Goal: Transaction & Acquisition: Purchase product/service

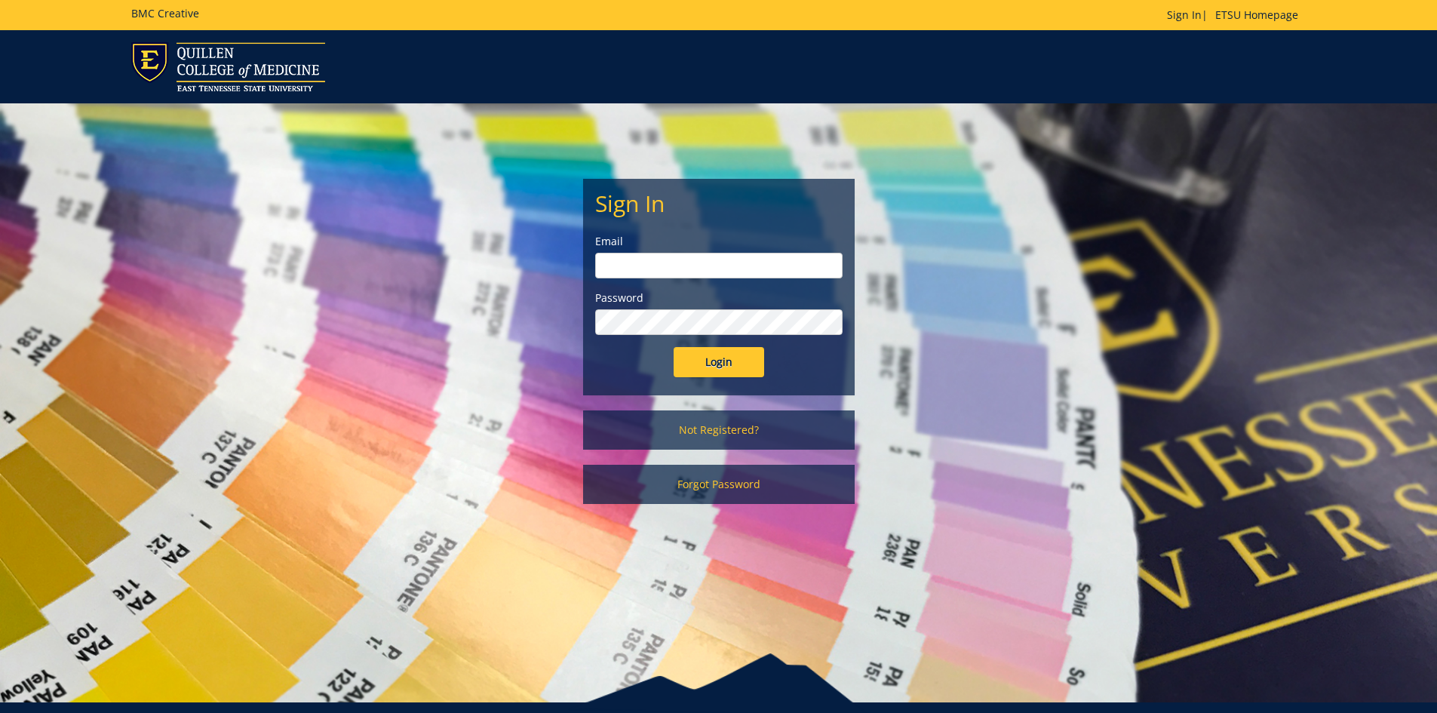
click at [711, 256] on input "email" at bounding box center [718, 266] width 247 height 26
type input "branch@etsu.edu"
click at [674, 347] on input "Login" at bounding box center [719, 362] width 91 height 30
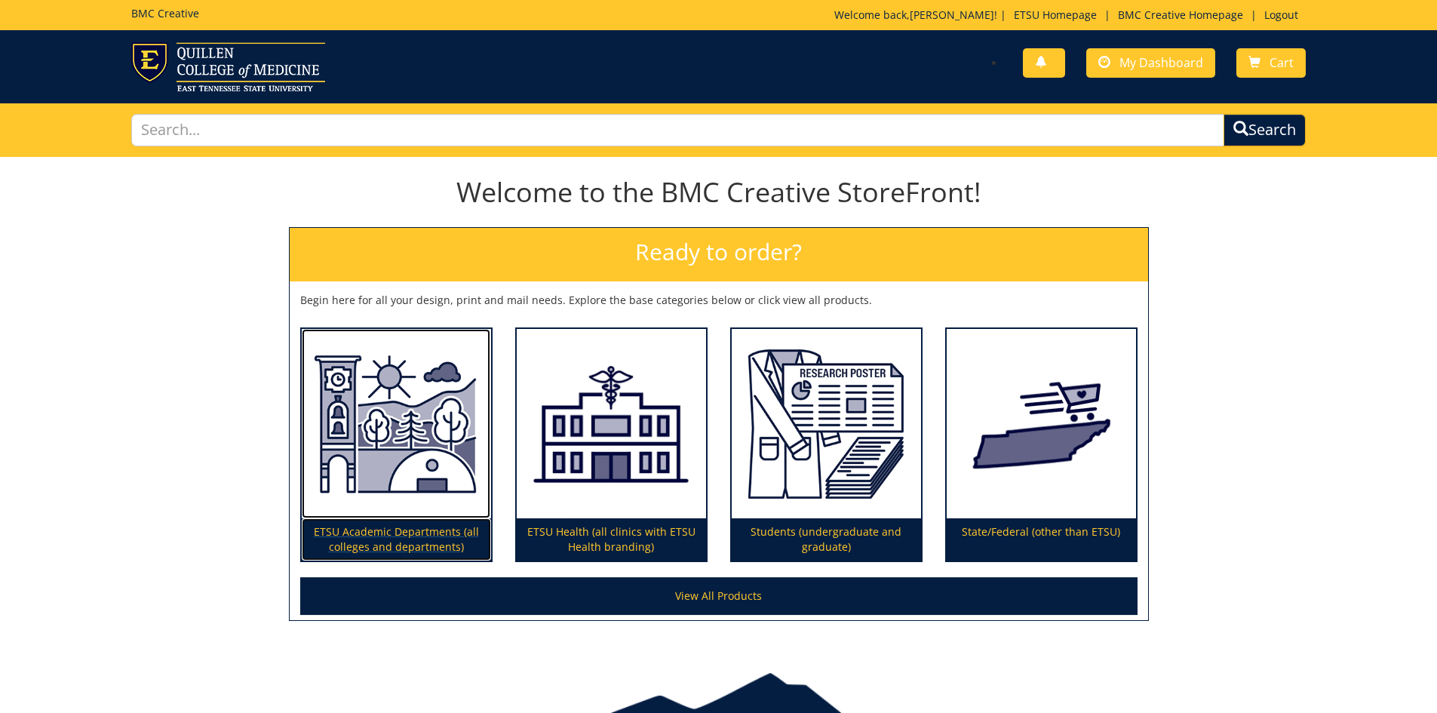
click at [368, 508] on img at bounding box center [396, 424] width 189 height 190
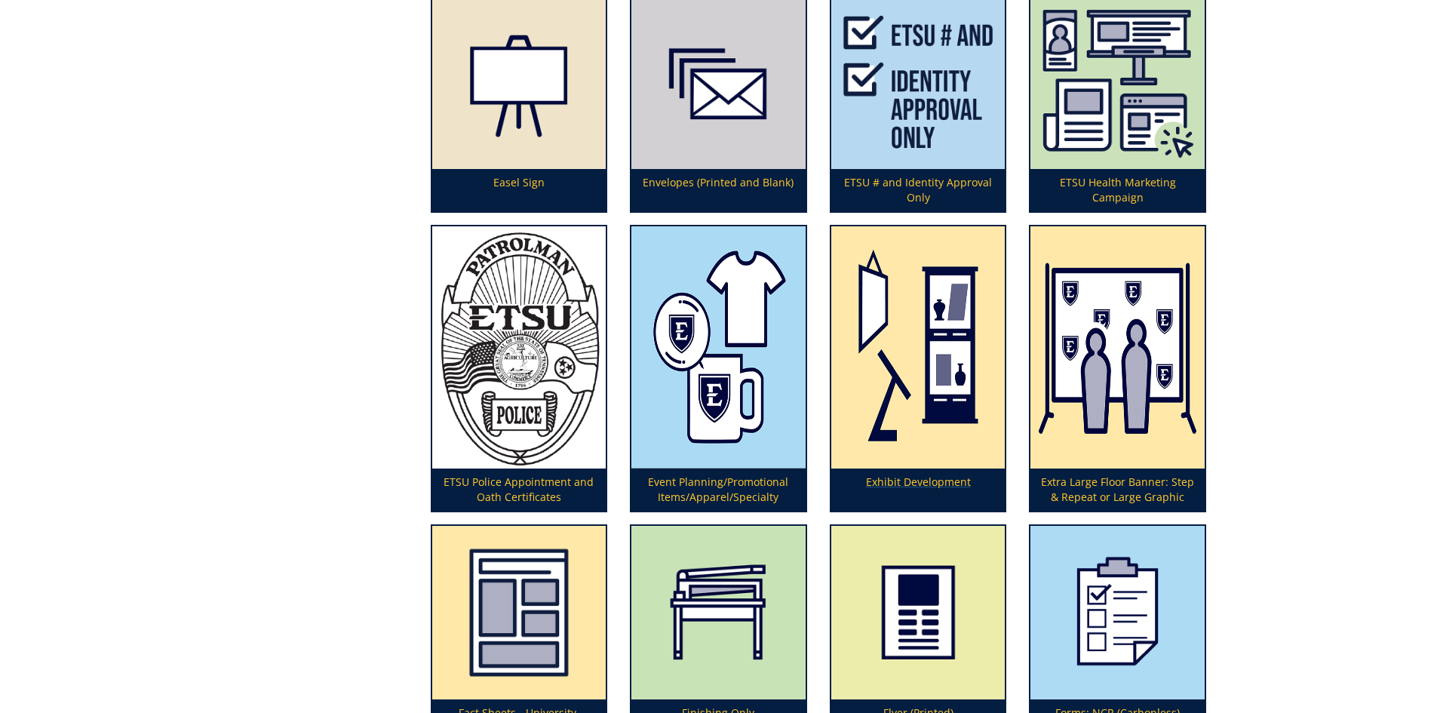
scroll to position [1857, 0]
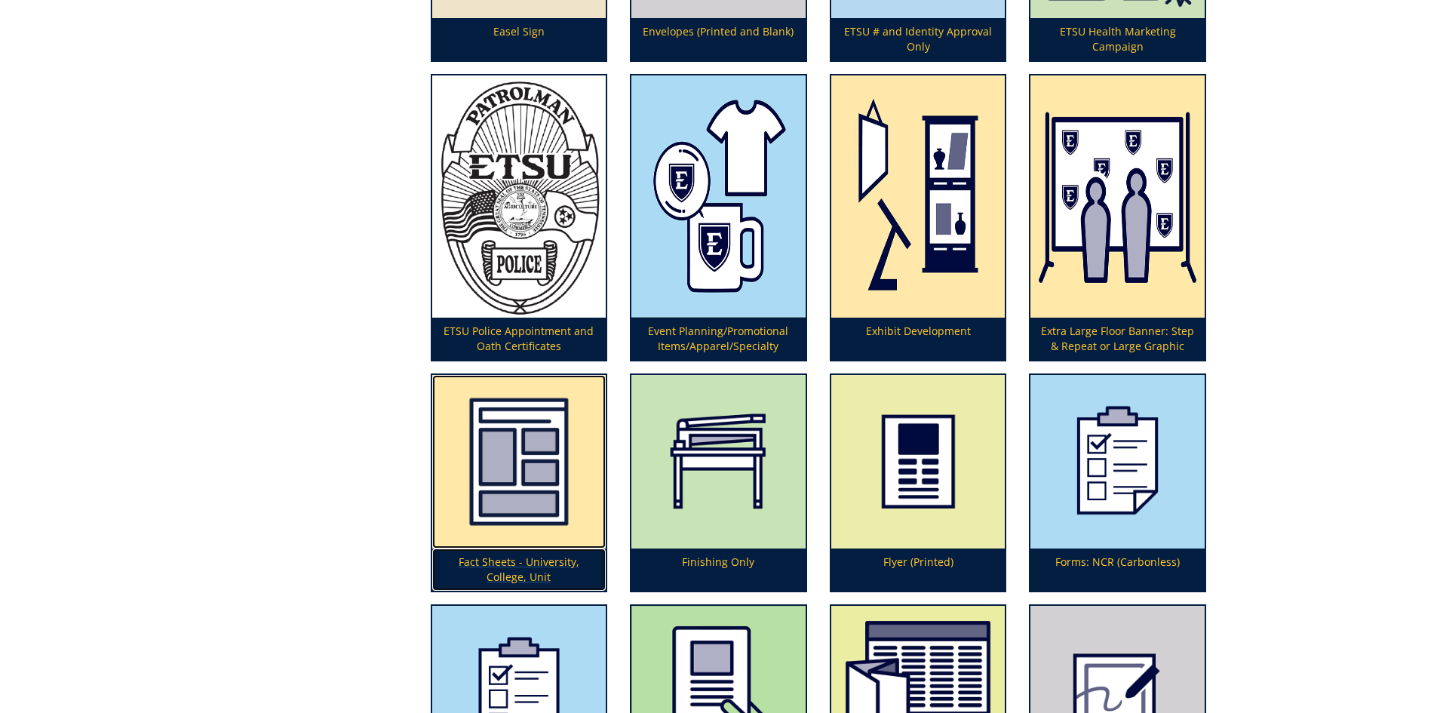
click at [550, 488] on img at bounding box center [519, 462] width 174 height 174
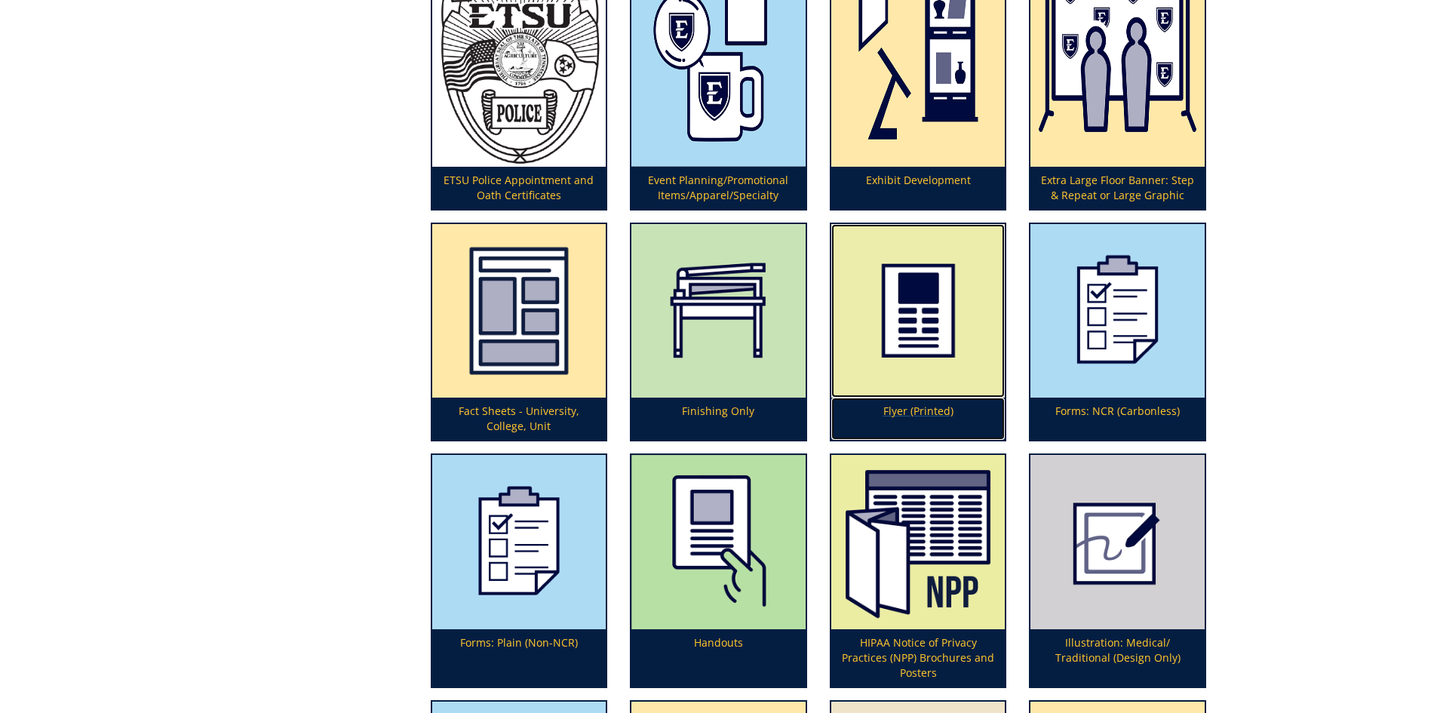
click at [889, 369] on img at bounding box center [918, 311] width 174 height 174
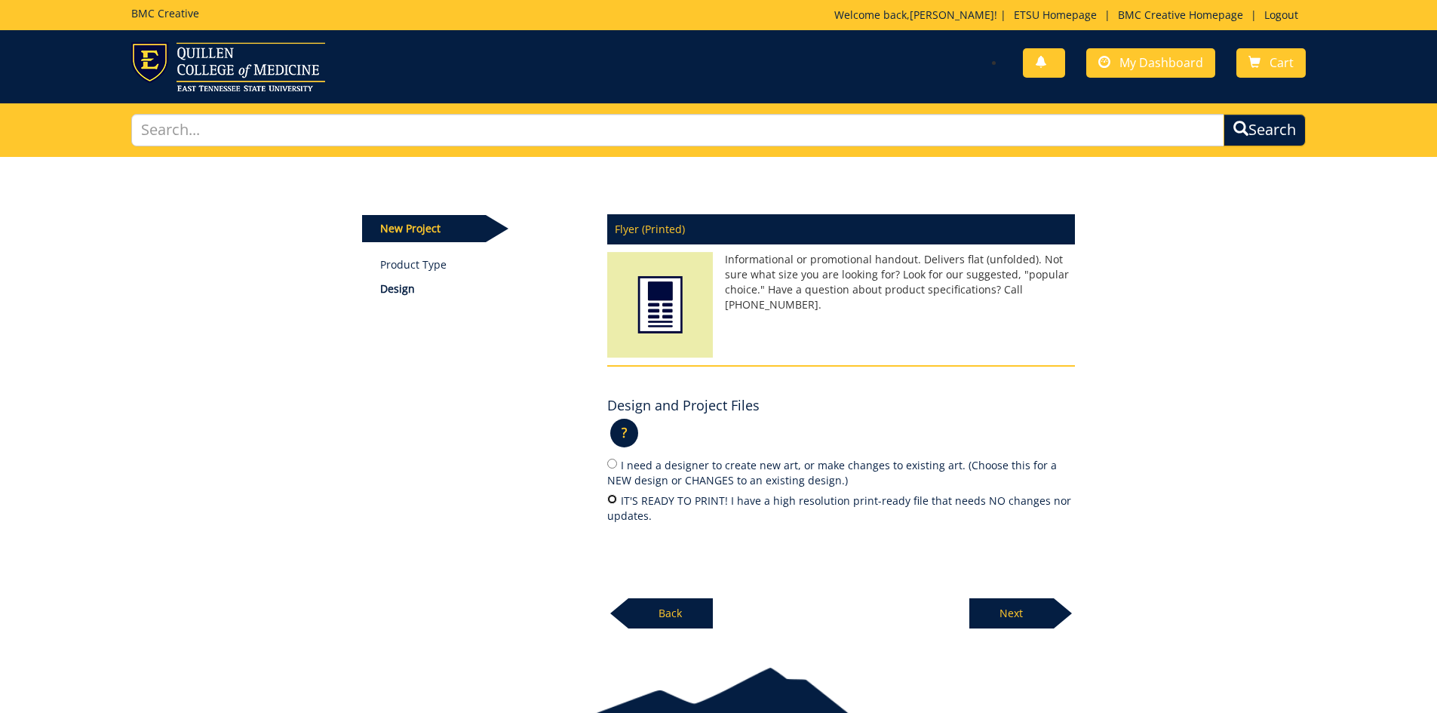
click at [613, 502] on input "IT'S READY TO PRINT! I have a high resolution print-ready file that needs NO ch…" at bounding box center [612, 499] width 10 height 10
radio input "true"
click at [1028, 616] on p "Next" at bounding box center [1011, 613] width 84 height 30
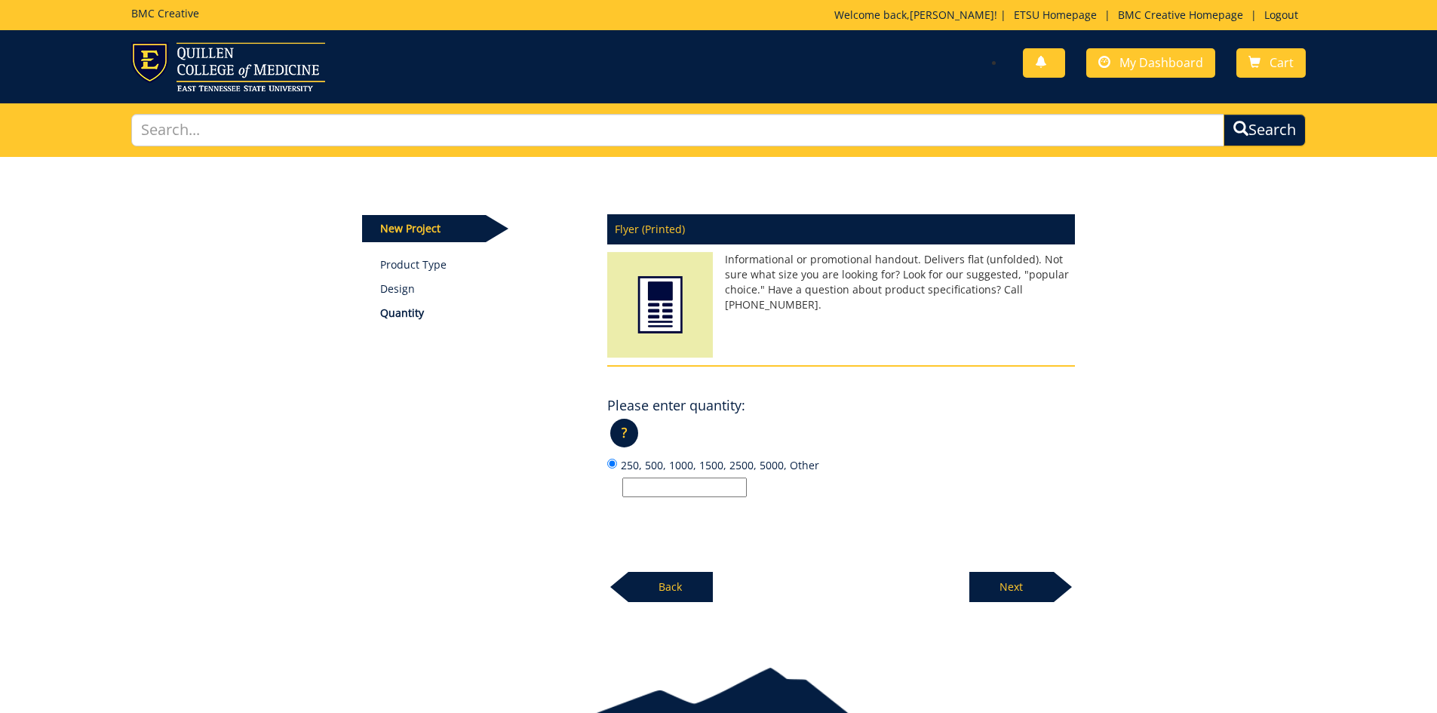
click at [708, 488] on input "250, 500, 1000, 1500, 2500, 5000, Other" at bounding box center [684, 488] width 124 height 20
click at [663, 485] on input "250, 500, 1000, 1500, 2500, 5000, Other" at bounding box center [684, 488] width 124 height 20
type input "1500"
click at [983, 579] on p "Next" at bounding box center [1011, 587] width 84 height 30
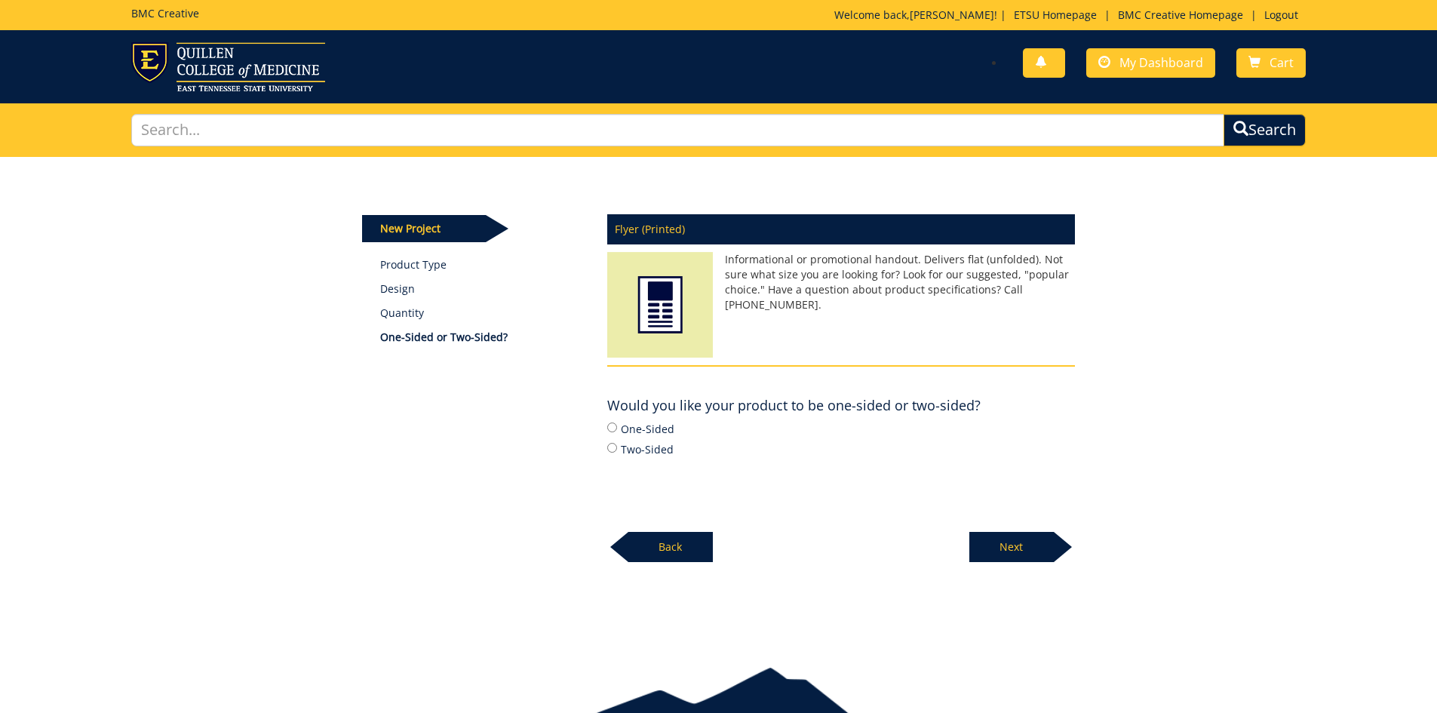
click at [629, 447] on label "Two-Sided" at bounding box center [841, 449] width 468 height 17
click at [617, 447] on input "Two-Sided" at bounding box center [612, 448] width 10 height 10
radio input "true"
click at [1034, 545] on p "Next" at bounding box center [1011, 547] width 84 height 30
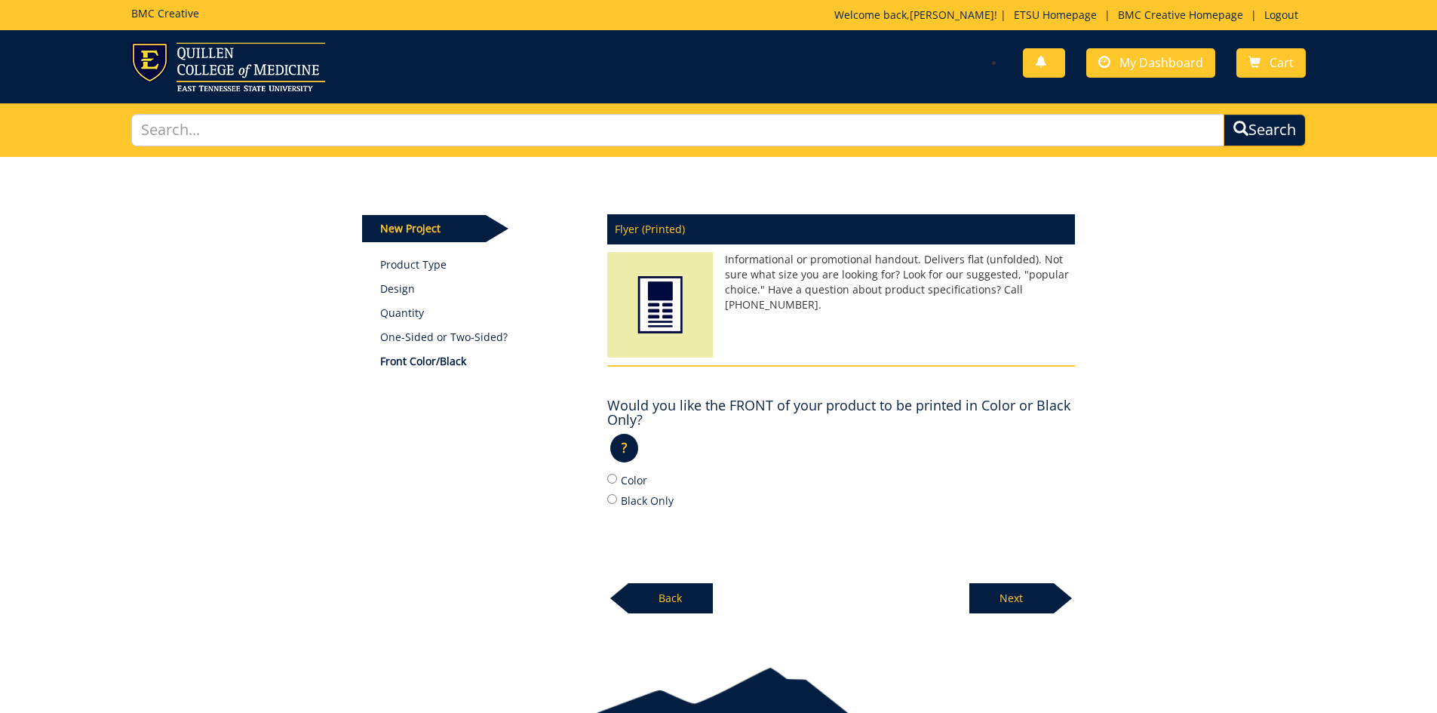
click at [637, 494] on label "Black Only" at bounding box center [841, 500] width 468 height 17
click at [617, 494] on input "Black Only" at bounding box center [612, 499] width 10 height 10
radio input "true"
click at [635, 484] on label "Color" at bounding box center [841, 480] width 468 height 17
click at [617, 484] on input "Color" at bounding box center [612, 479] width 10 height 10
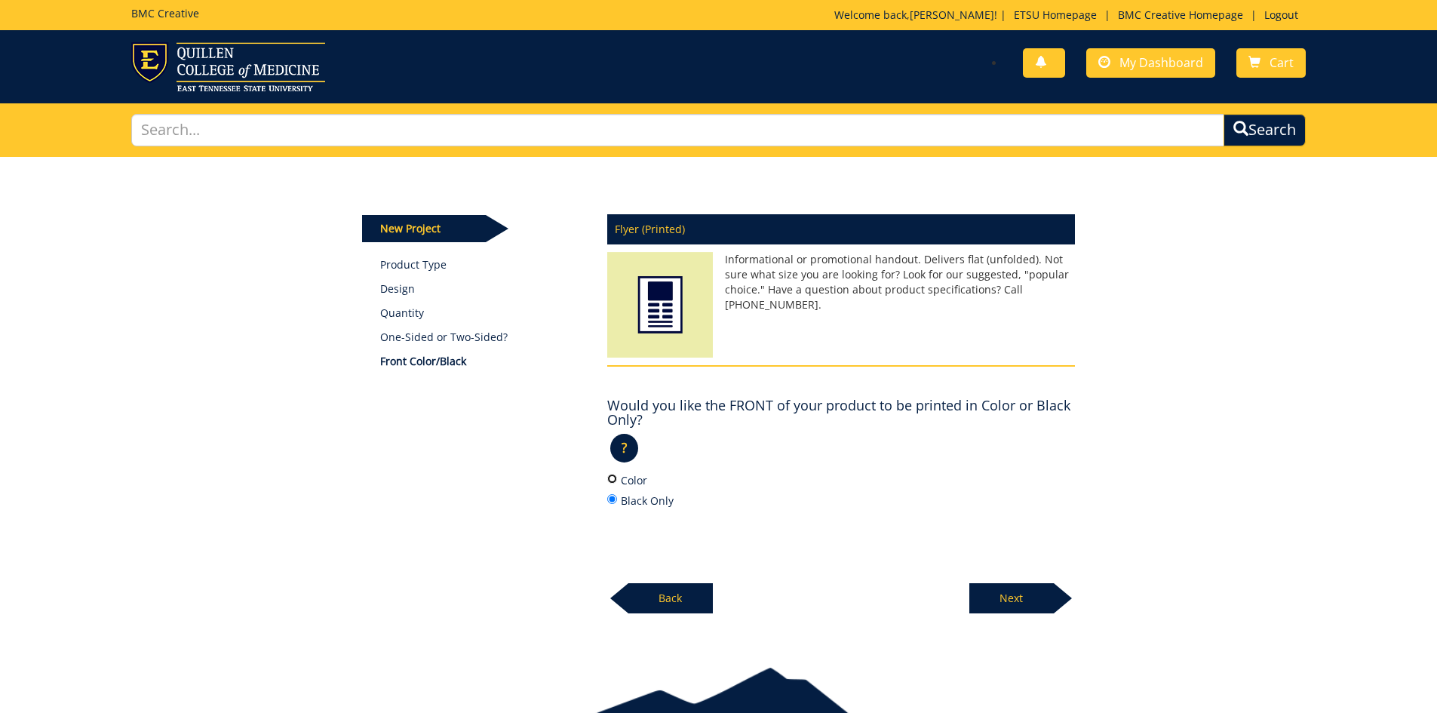
radio input "true"
click at [1048, 606] on p "Next" at bounding box center [1011, 598] width 84 height 30
click at [635, 481] on label "Color" at bounding box center [841, 480] width 468 height 17
click at [617, 481] on input "Color" at bounding box center [612, 479] width 10 height 10
radio input "true"
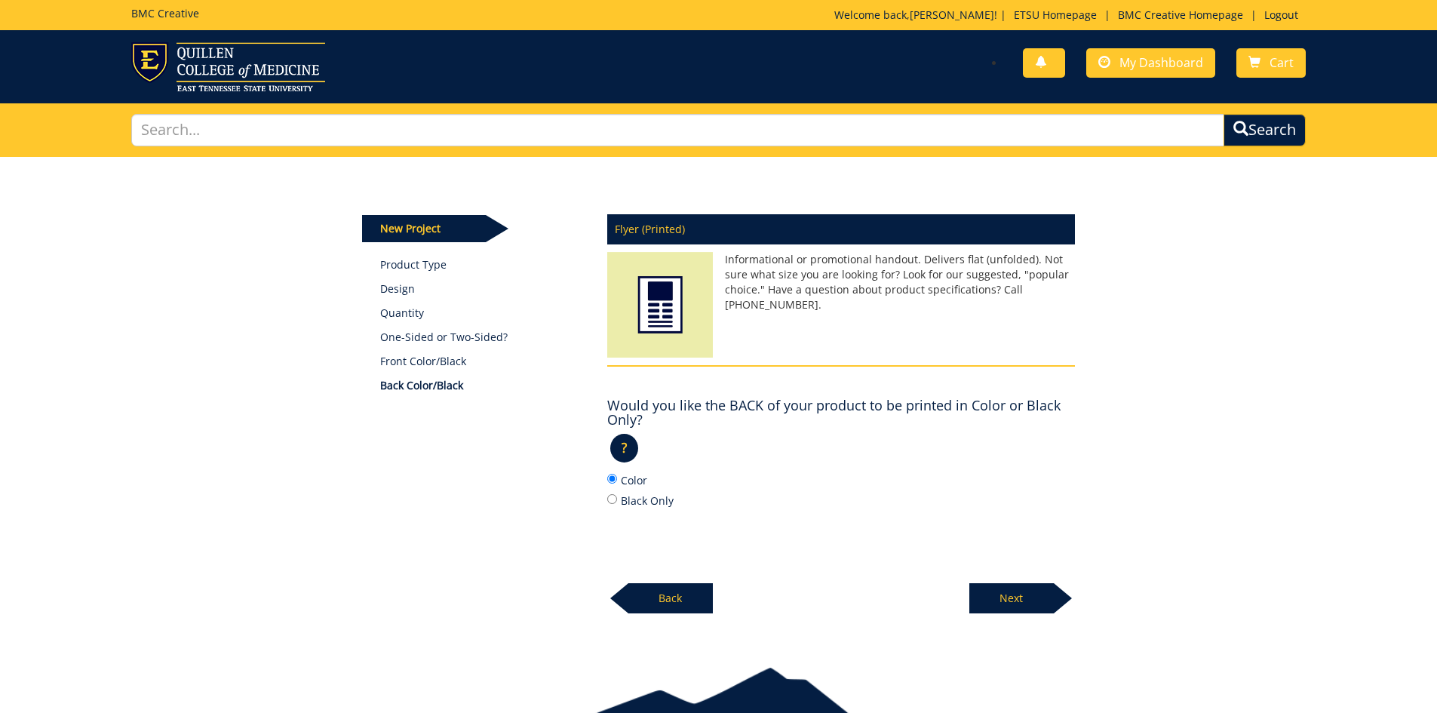
click at [1040, 611] on p "Next" at bounding box center [1011, 598] width 84 height 30
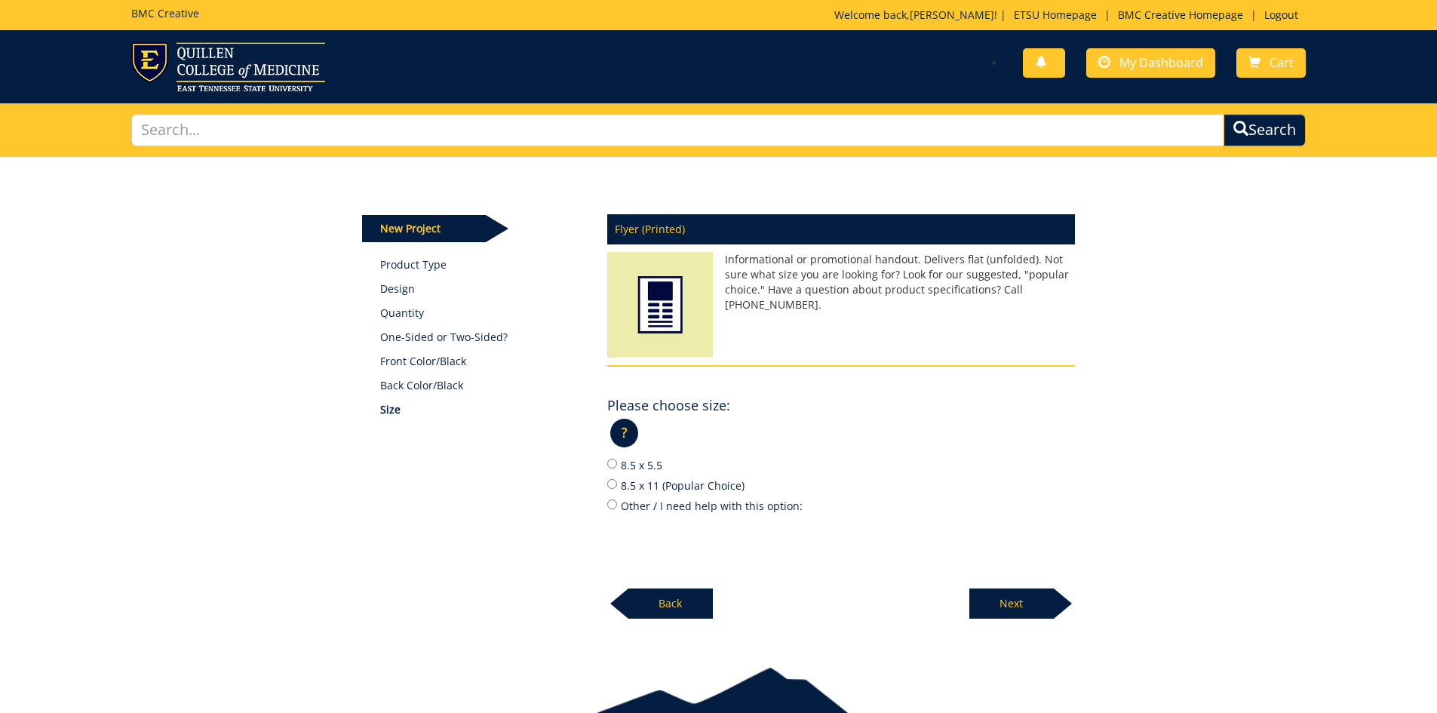
click at [653, 487] on label "8.5 x 11 (Popular Choice)" at bounding box center [841, 485] width 468 height 17
click at [617, 487] on input "8.5 x 11 (Popular Choice)" at bounding box center [612, 484] width 10 height 10
radio input "true"
click at [1025, 601] on p "Next" at bounding box center [1011, 603] width 84 height 30
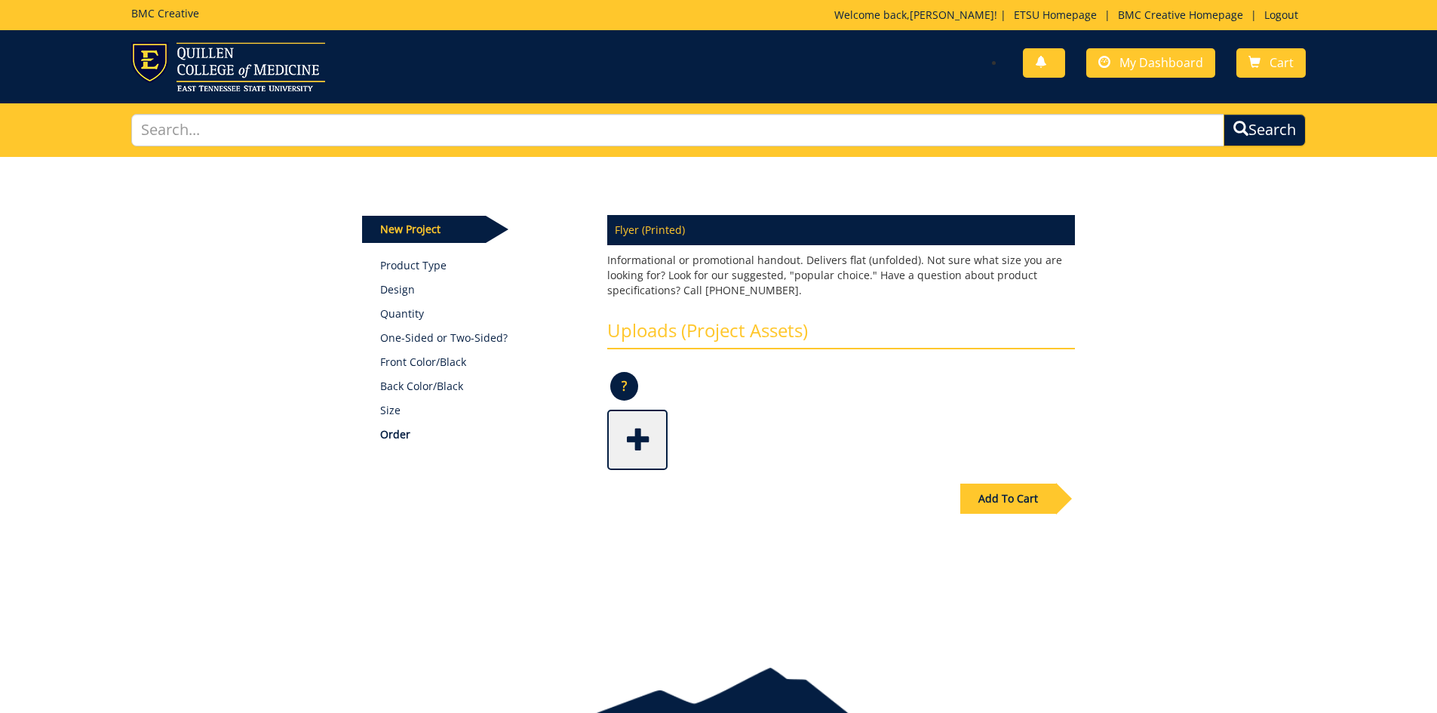
click at [653, 444] on span at bounding box center [639, 438] width 60 height 53
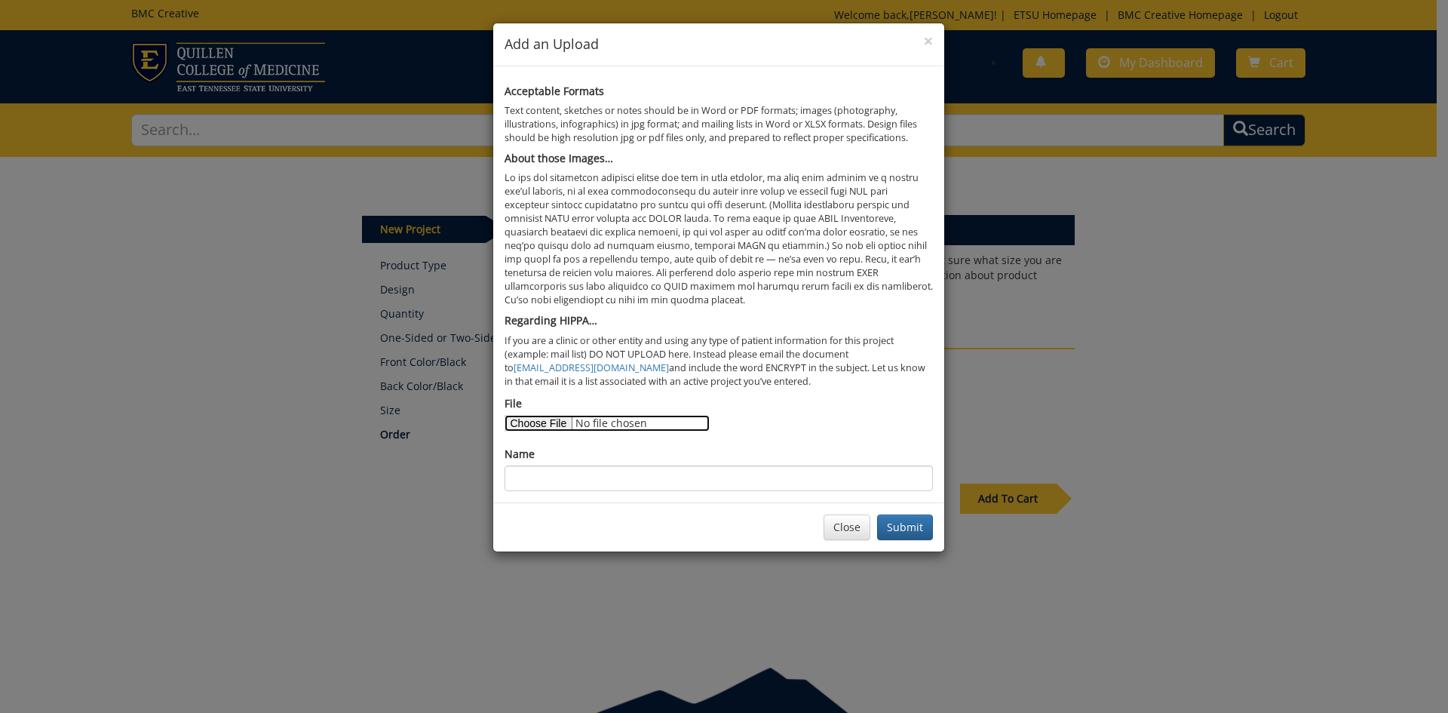
click at [558, 428] on input "File" at bounding box center [607, 423] width 205 height 17
type input "C:\fakepath\chs qr undergraduate flyer - final.pdf"
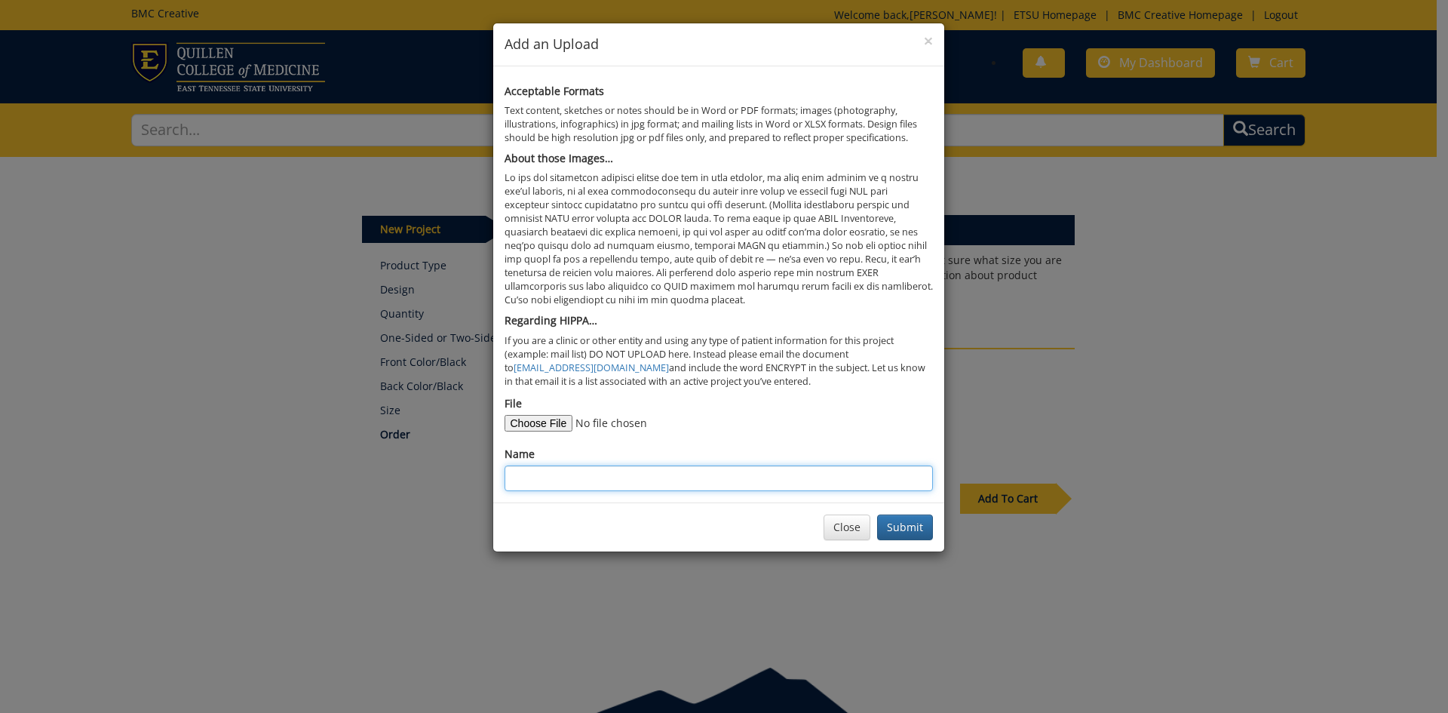
click at [579, 476] on input "Name" at bounding box center [719, 478] width 429 height 26
type input "Undergraduate Flyer"
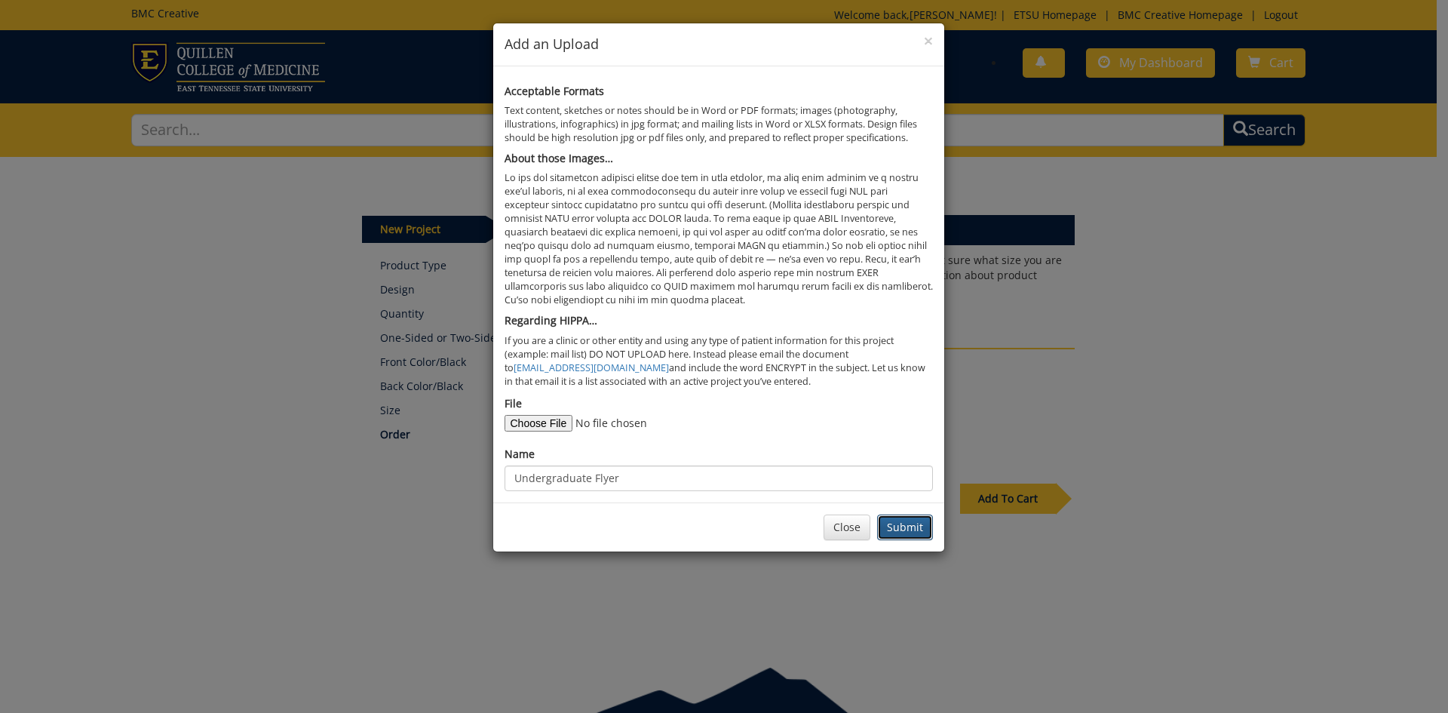
click at [887, 524] on button "Submit" at bounding box center [905, 528] width 56 height 26
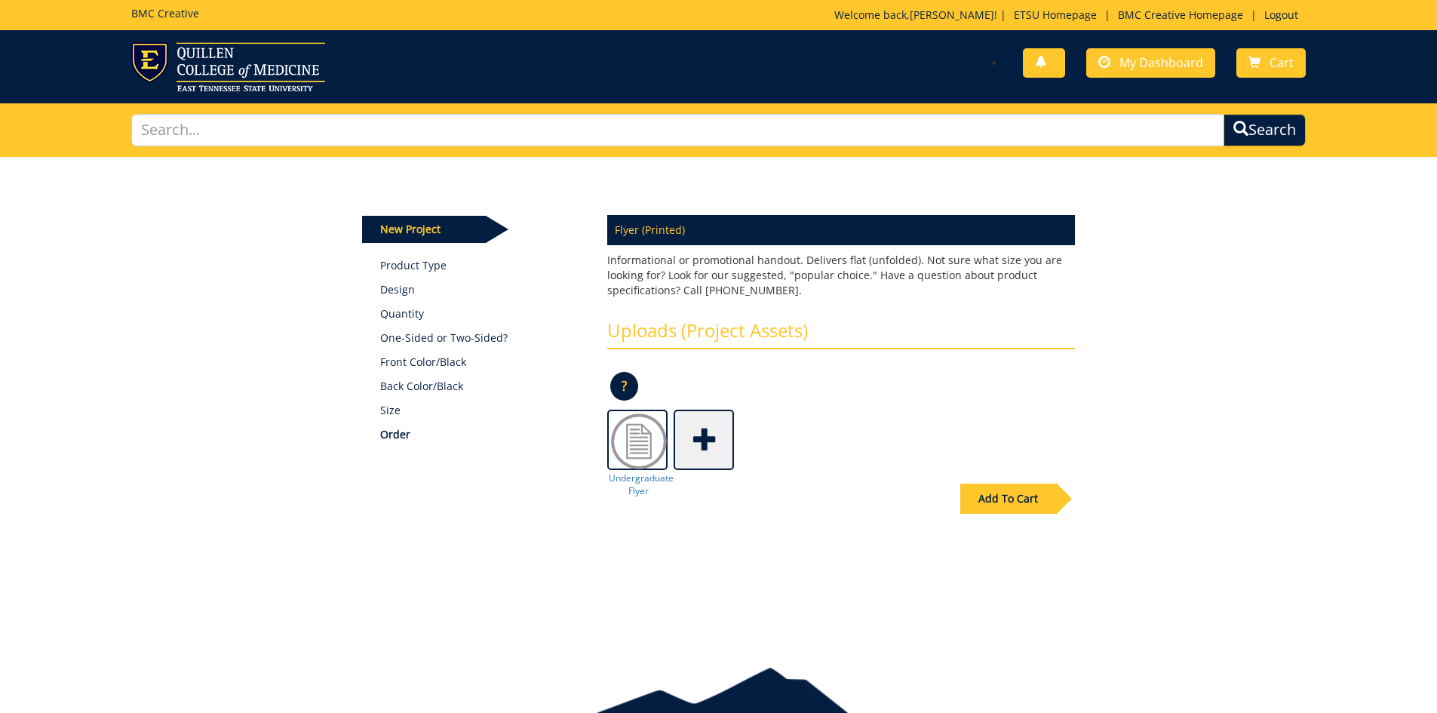
click at [1031, 502] on div "Add To Cart" at bounding box center [1008, 499] width 96 height 30
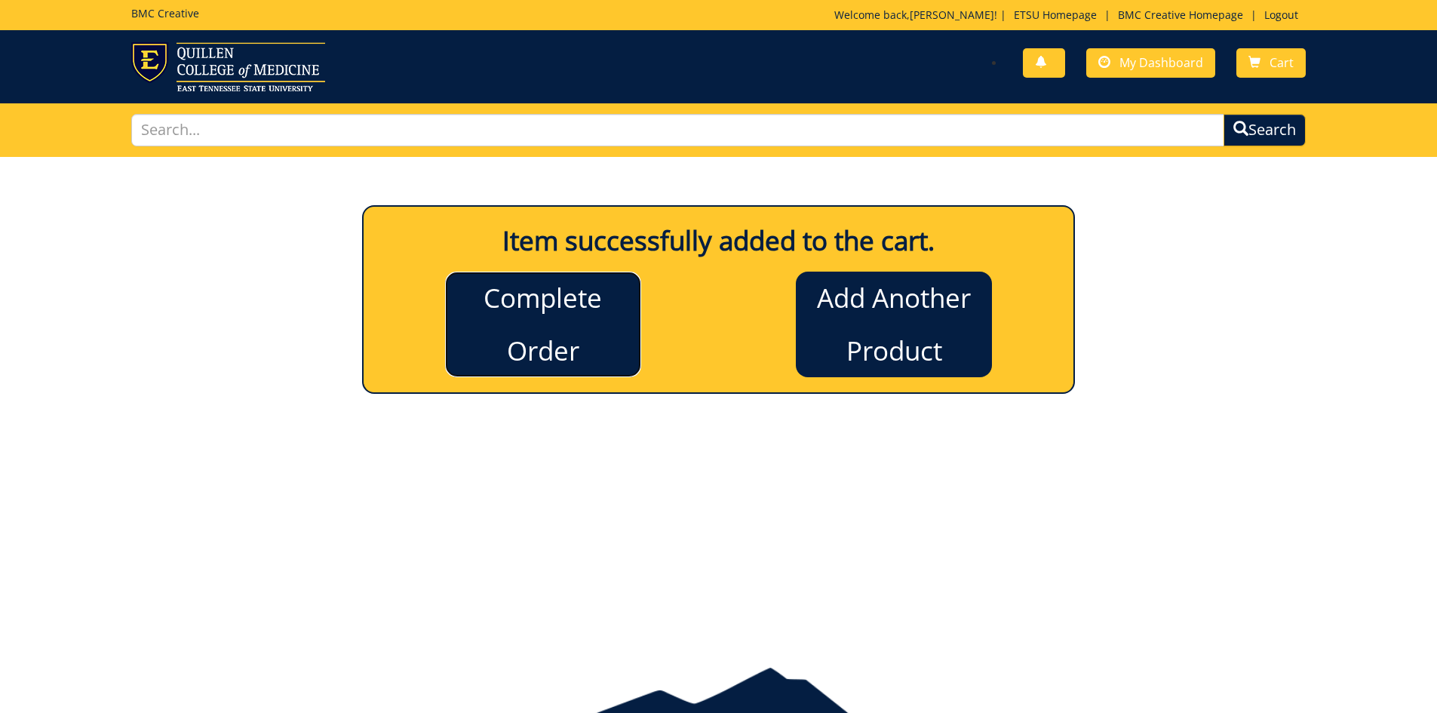
click at [604, 333] on link "Complete Order" at bounding box center [543, 325] width 196 height 106
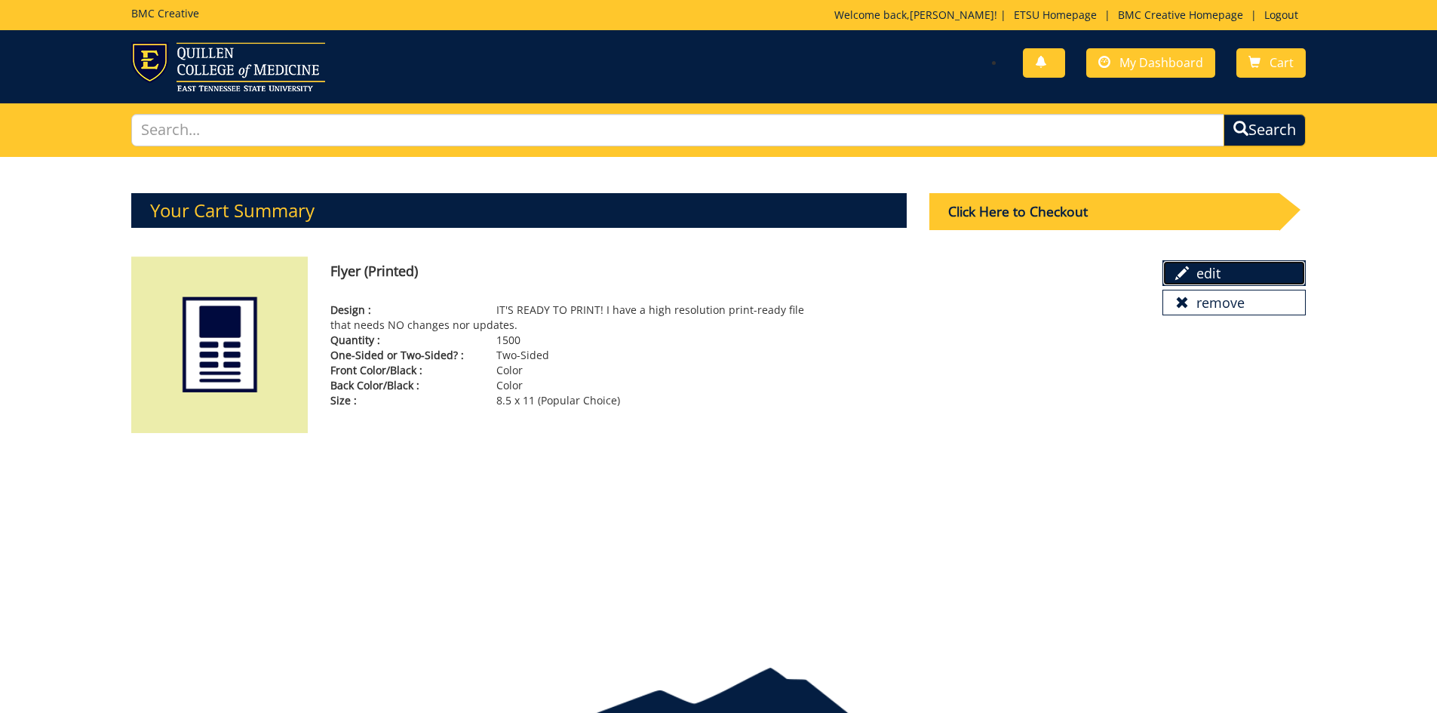
click at [1179, 261] on link "edit" at bounding box center [1234, 273] width 143 height 26
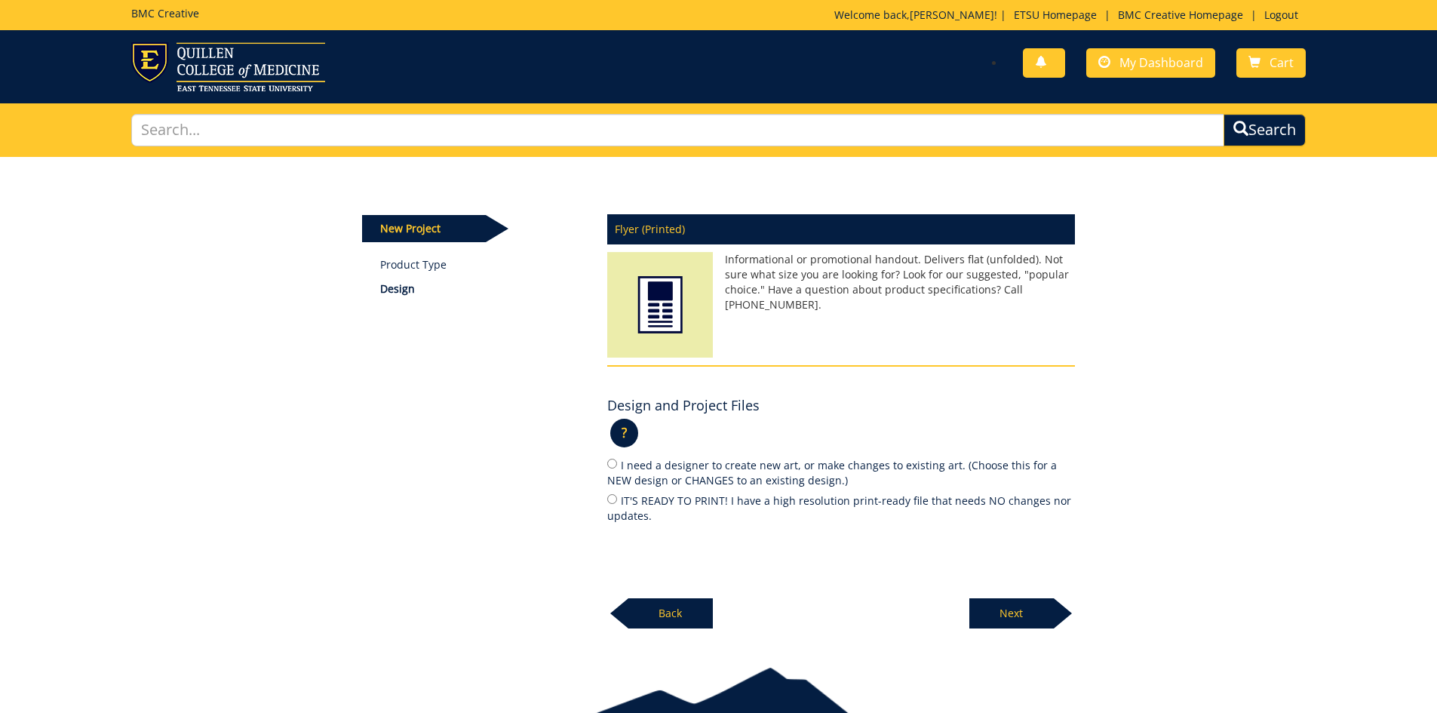
click at [657, 493] on label "IT'S READY TO PRINT! I have a high resolution print-ready file that needs NO ch…" at bounding box center [841, 508] width 468 height 32
click at [617, 494] on input "IT'S READY TO PRINT! I have a high resolution print-ready file that needs NO ch…" at bounding box center [612, 499] width 10 height 10
radio input "true"
click at [1041, 613] on p "Next" at bounding box center [1011, 613] width 84 height 30
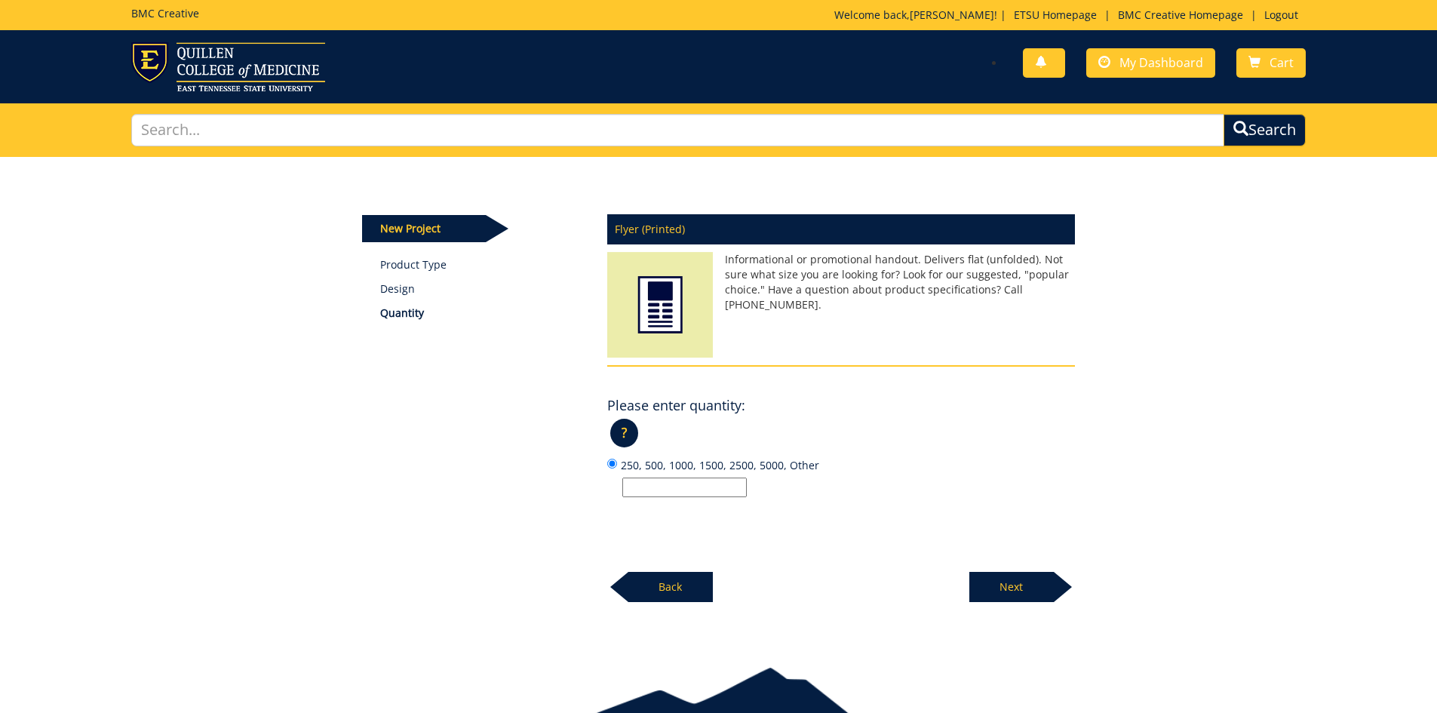
click at [714, 485] on input "250, 500, 1000, 1500, 2500, 5000, Other" at bounding box center [684, 488] width 124 height 20
type input "1500"
click at [1002, 565] on div "Next" at bounding box center [1022, 581] width 106 height 41
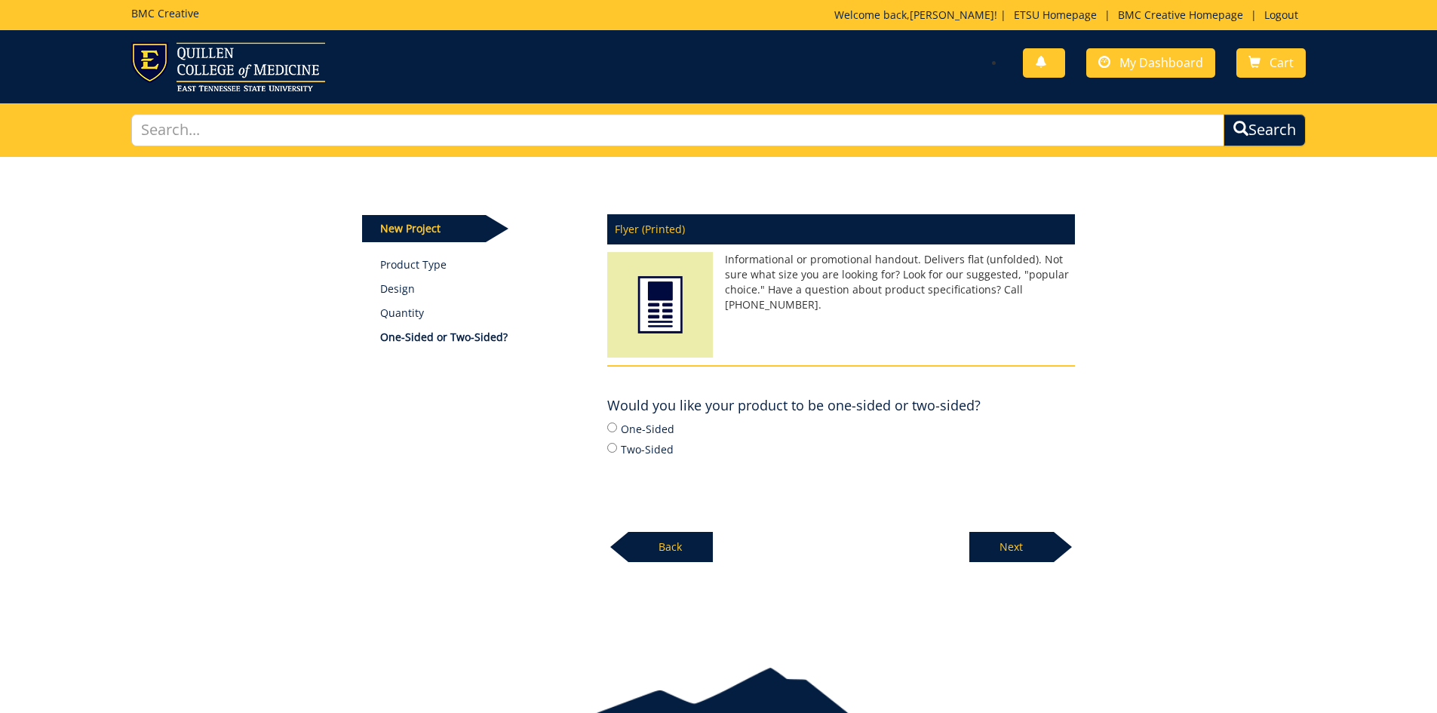
click at [647, 455] on label "Two-Sided" at bounding box center [841, 449] width 468 height 17
click at [617, 453] on input "Two-Sided" at bounding box center [612, 448] width 10 height 10
radio input "true"
click at [1016, 537] on p "Next" at bounding box center [1011, 547] width 84 height 30
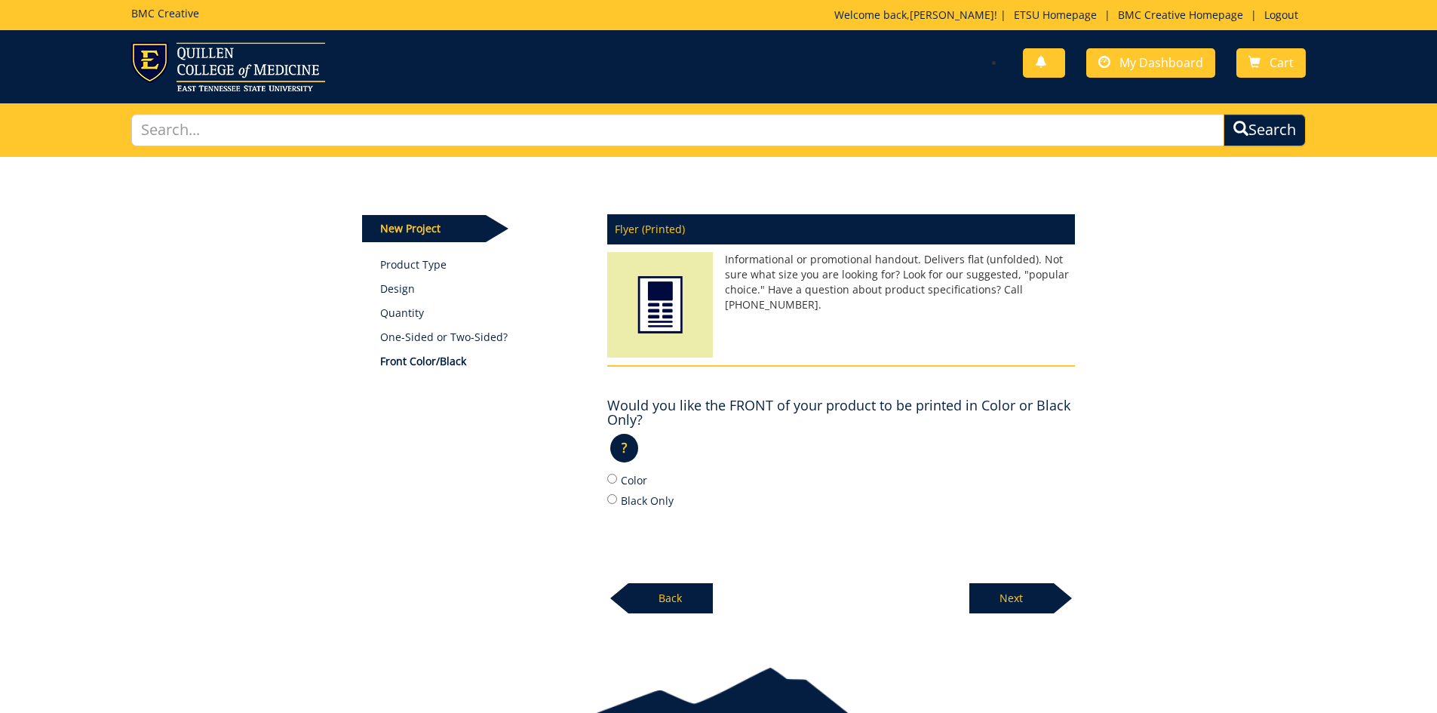
click at [634, 468] on div "? × Want to know more about color options?: Specifications, such as color optio…" at bounding box center [841, 453] width 468 height 36
click at [636, 487] on label "Color" at bounding box center [841, 480] width 468 height 17
click at [617, 484] on input "Color" at bounding box center [612, 479] width 10 height 10
radio input "true"
click at [1014, 598] on p "Next" at bounding box center [1011, 598] width 84 height 30
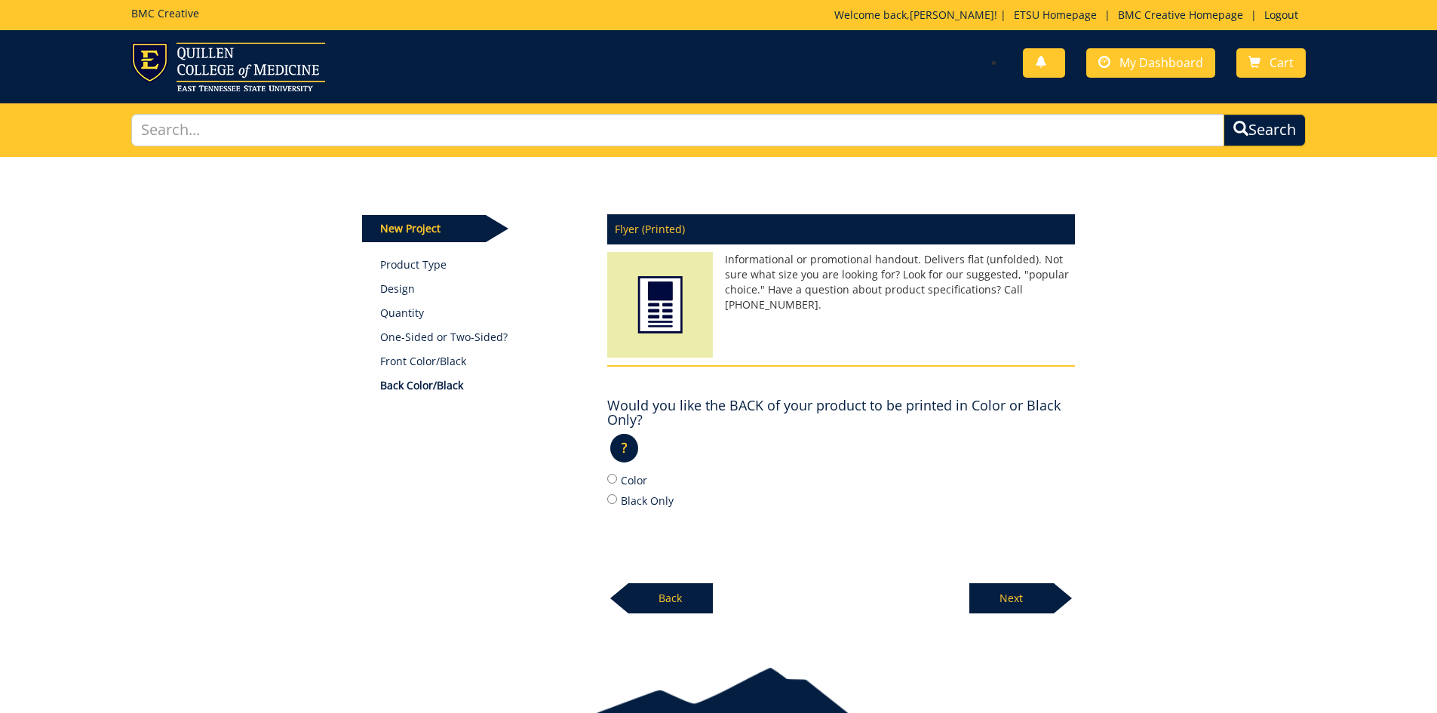
click at [637, 475] on label "Color" at bounding box center [841, 480] width 468 height 17
click at [617, 475] on input "Color" at bounding box center [612, 479] width 10 height 10
radio input "true"
click at [1044, 604] on p "Next" at bounding box center [1011, 598] width 84 height 30
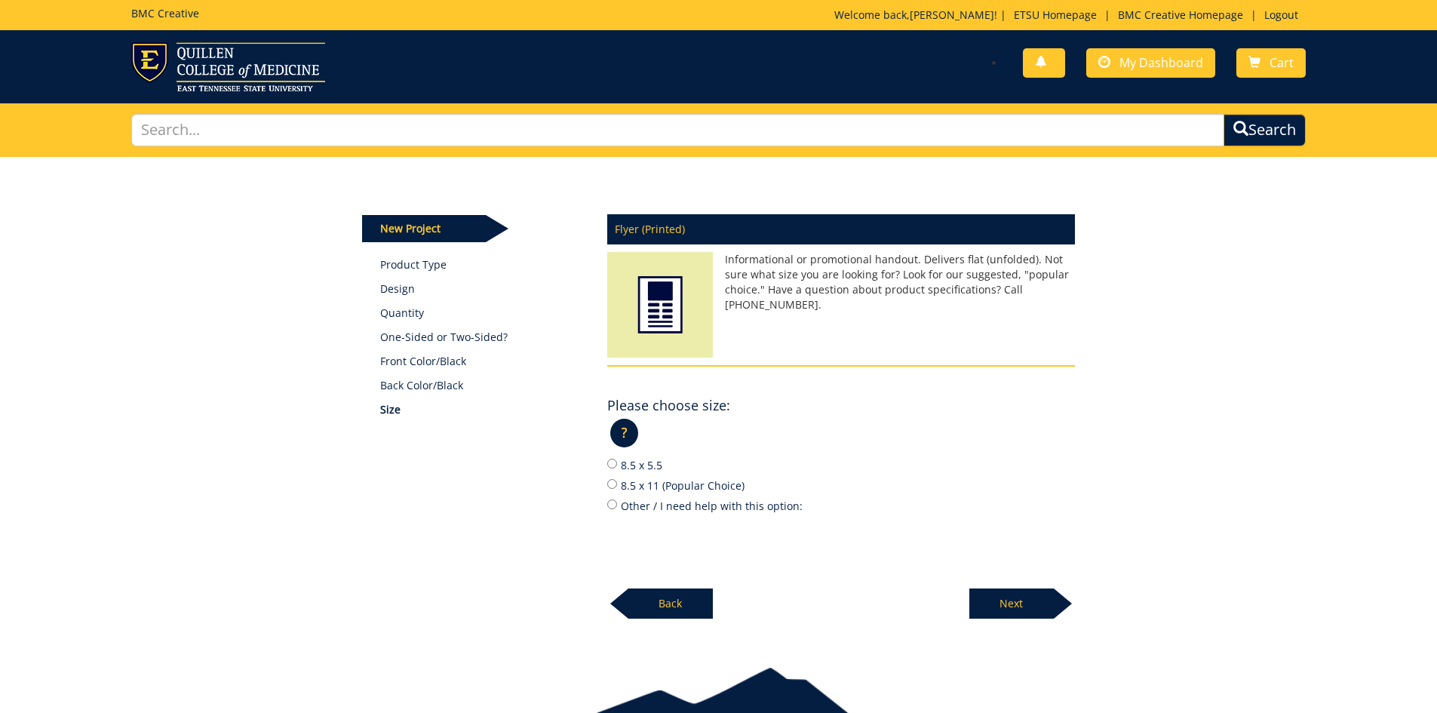
click at [671, 486] on label "8.5 x 11 (Popular Choice)" at bounding box center [841, 485] width 468 height 17
click at [617, 486] on input "8.5 x 11 (Popular Choice)" at bounding box center [612, 484] width 10 height 10
radio input "true"
click at [994, 593] on p "Next" at bounding box center [1011, 603] width 84 height 30
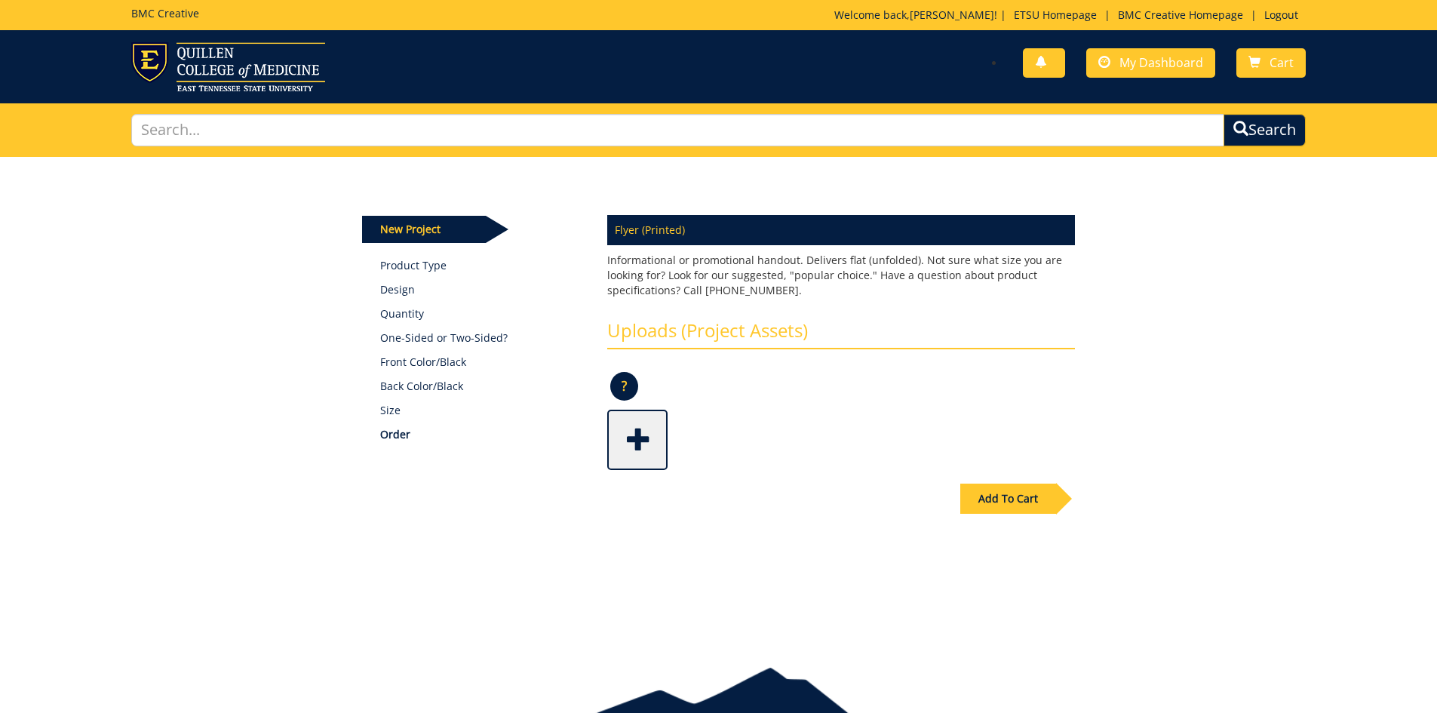
click at [639, 410] on link at bounding box center [637, 440] width 60 height 60
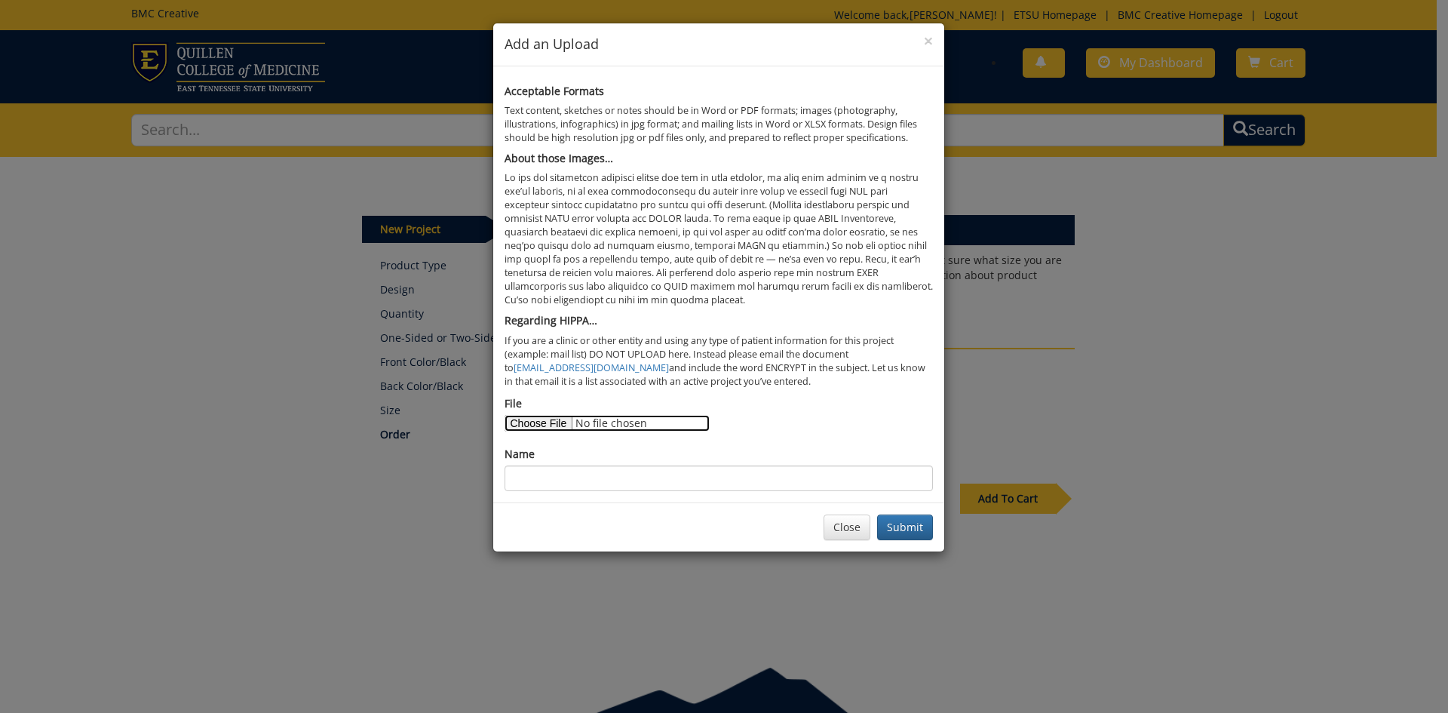
click at [559, 416] on input "File" at bounding box center [607, 423] width 205 height 17
type input "C:\fakepath\chs qr undergraduate flyer - final.pdf"
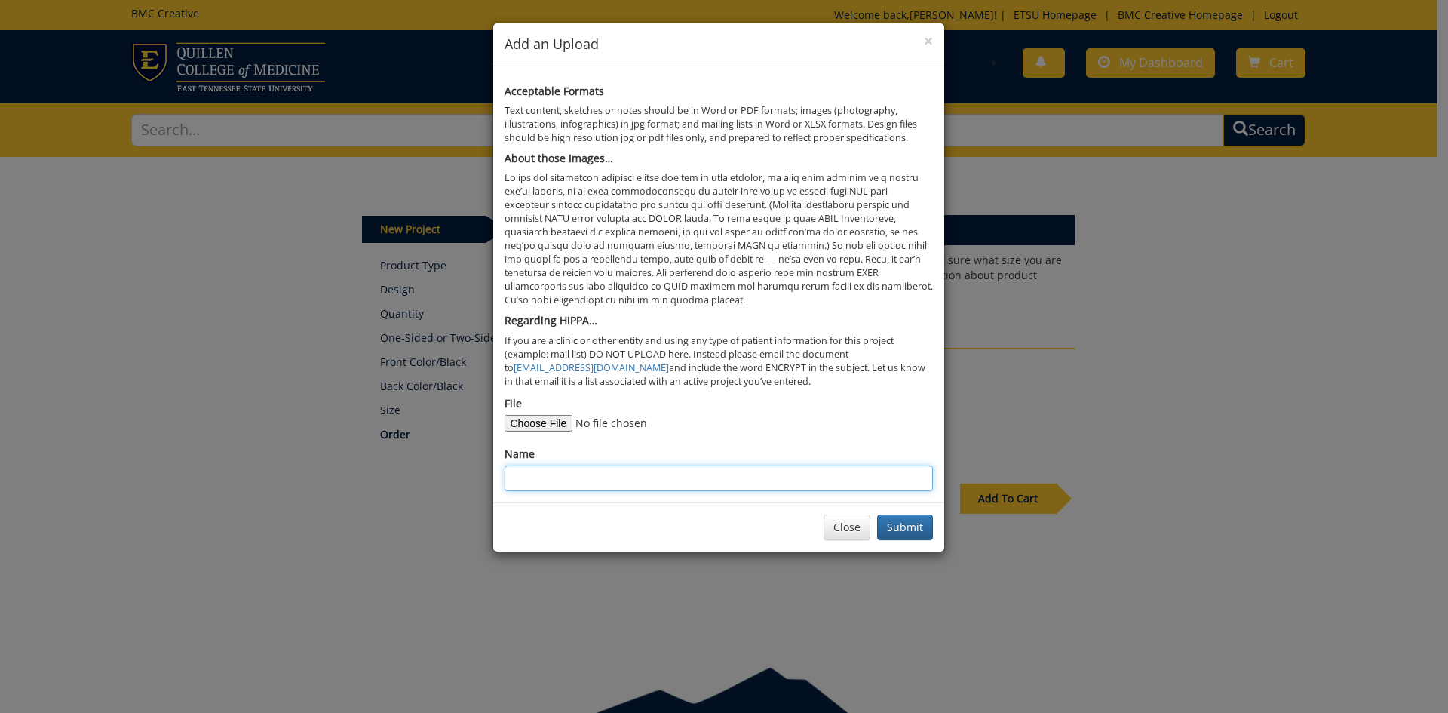
click at [652, 477] on input "Name" at bounding box center [719, 478] width 429 height 26
type input "Undergraduate Flyer"
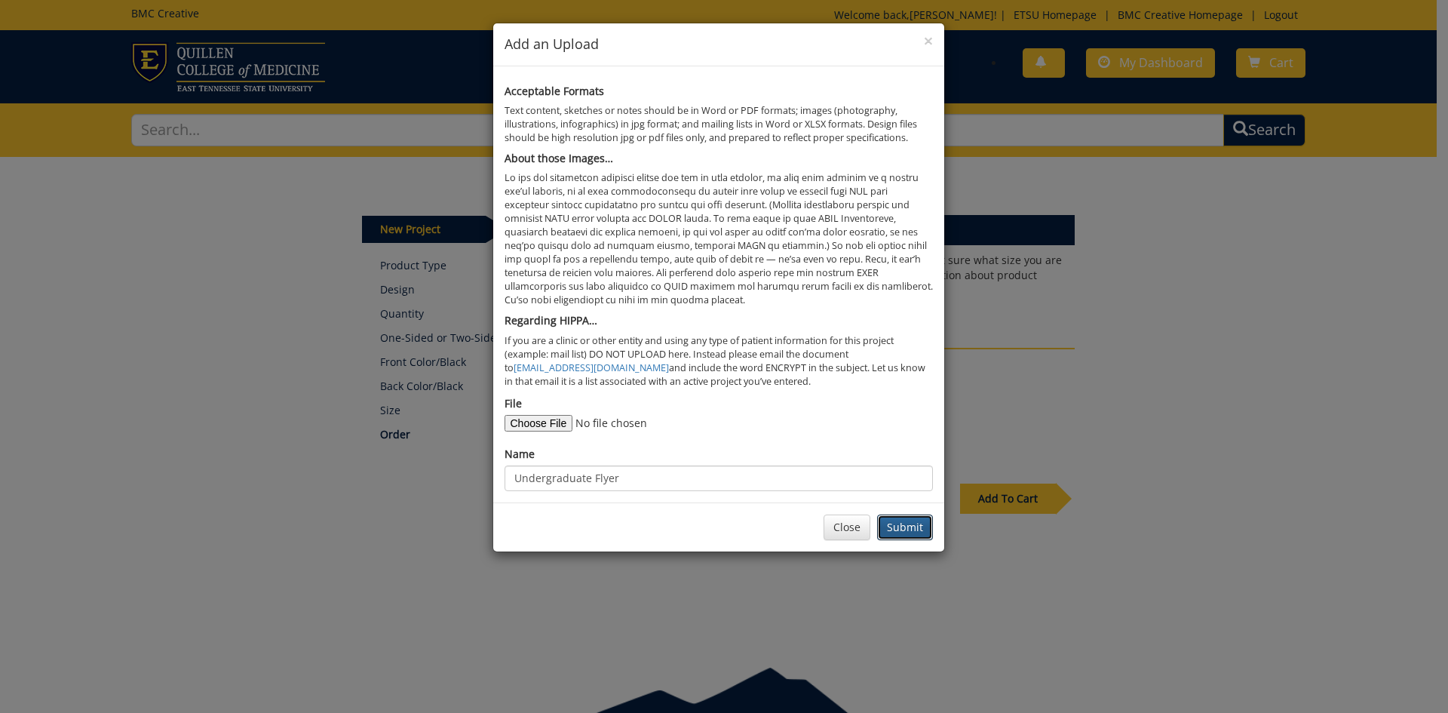
click at [887, 532] on button "Submit" at bounding box center [905, 528] width 56 height 26
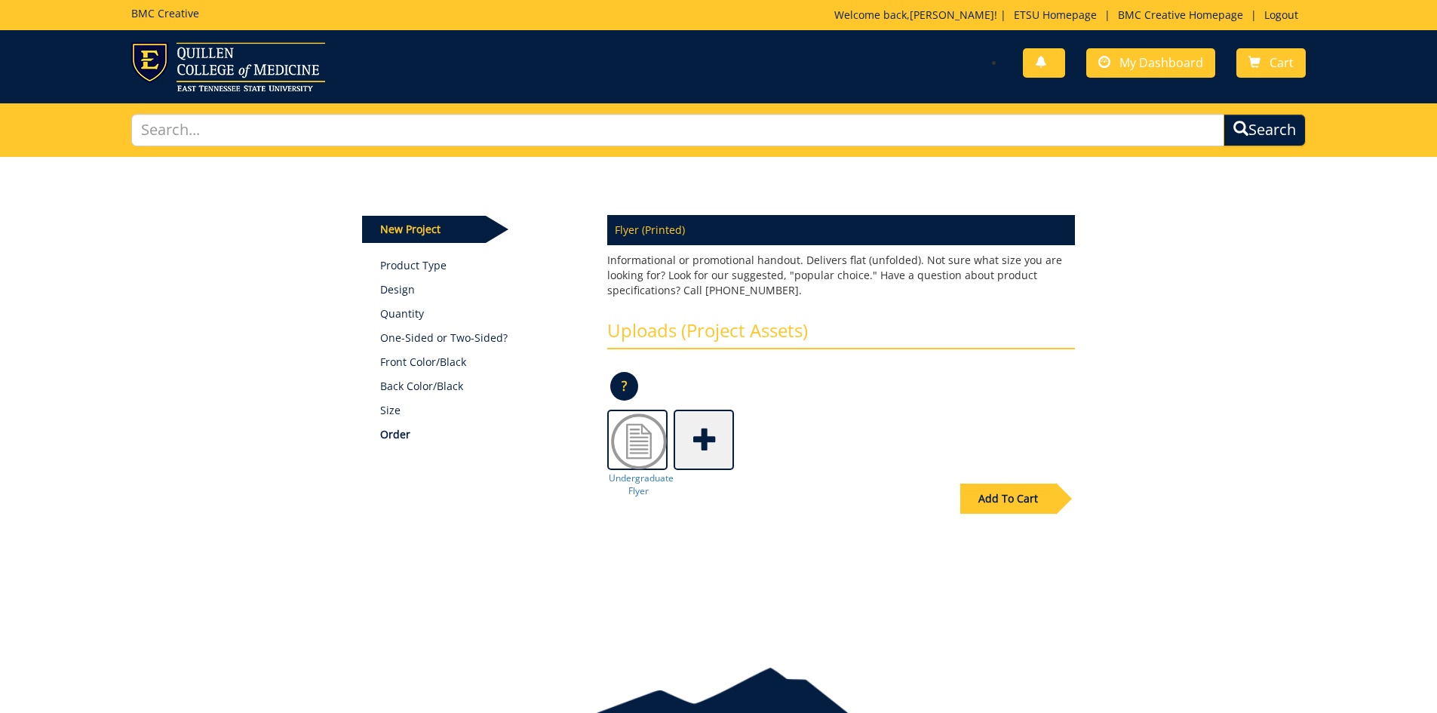
click at [1000, 494] on div "Add To Cart" at bounding box center [1008, 499] width 96 height 30
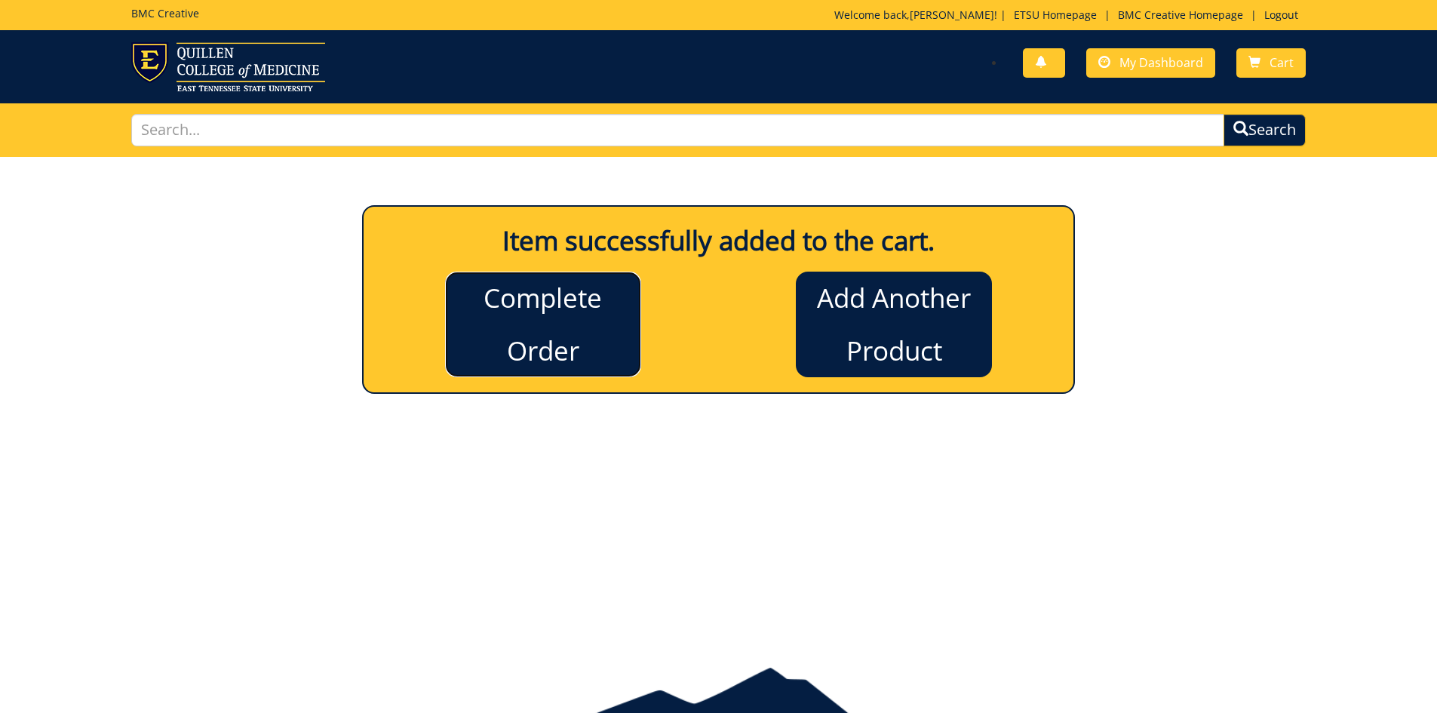
click at [616, 317] on link "Complete Order" at bounding box center [543, 325] width 196 height 106
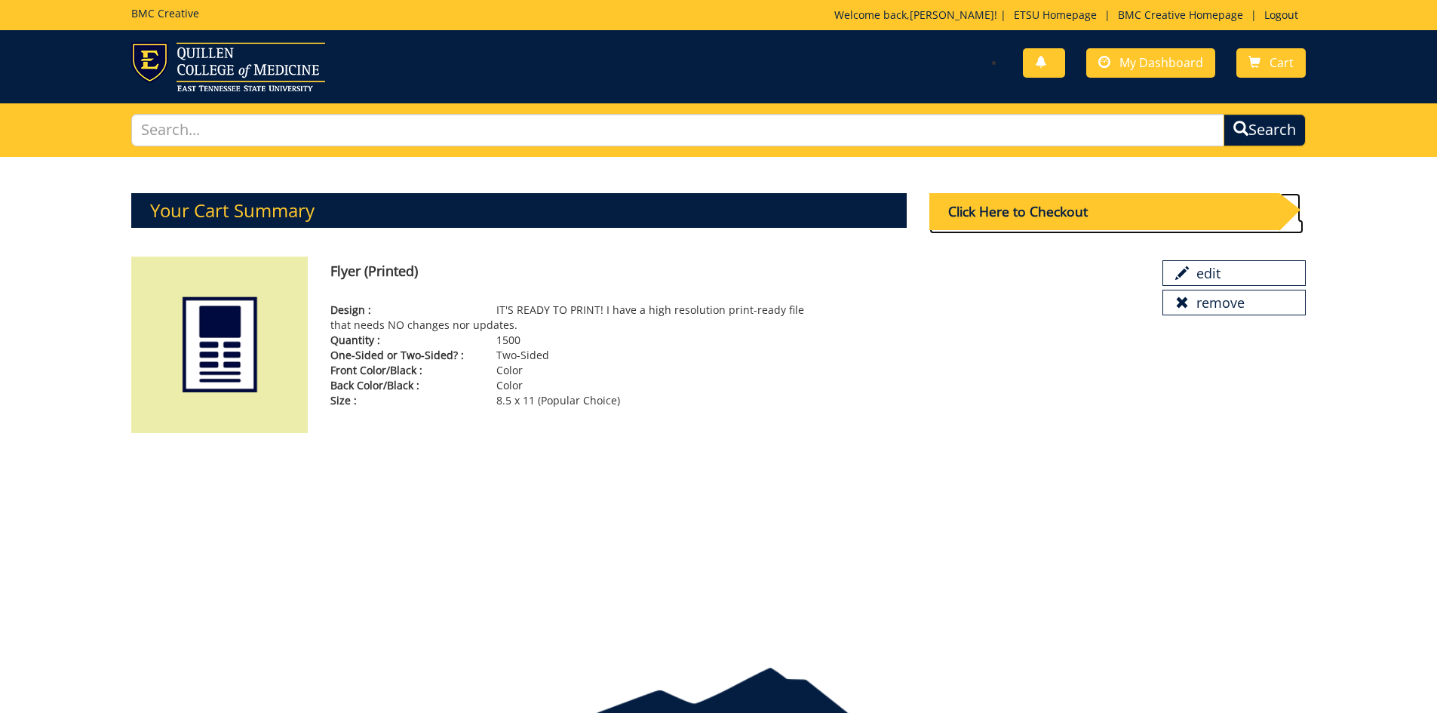
click at [980, 218] on div "Click Here to Checkout" at bounding box center [1104, 211] width 350 height 37
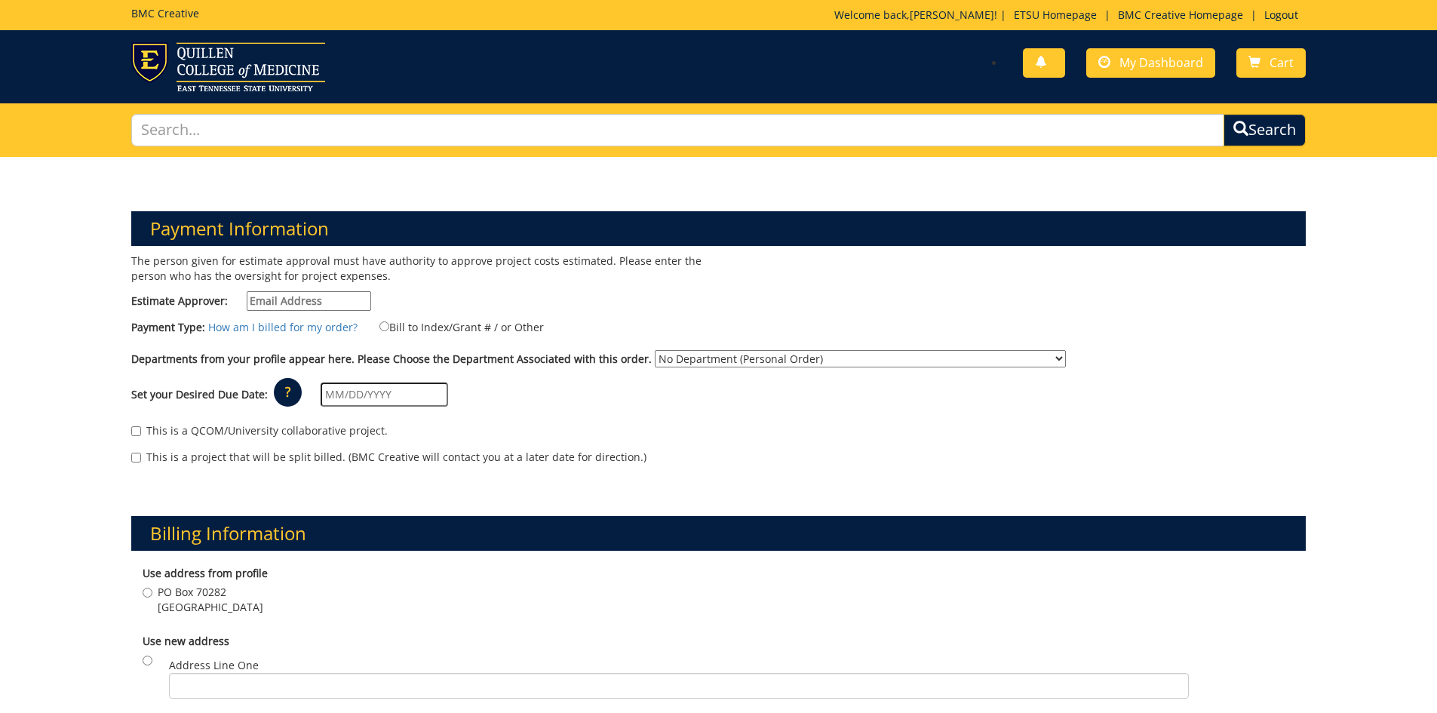
click at [283, 300] on input "Estimate Approver:" at bounding box center [309, 301] width 124 height 20
type input "branch@etsu.edu"
click at [440, 328] on label "Bill to Index/Grant # / or Other" at bounding box center [452, 326] width 183 height 17
click at [389, 328] on input "Bill to Index/Grant # / or Other" at bounding box center [384, 326] width 10 height 10
radio input "true"
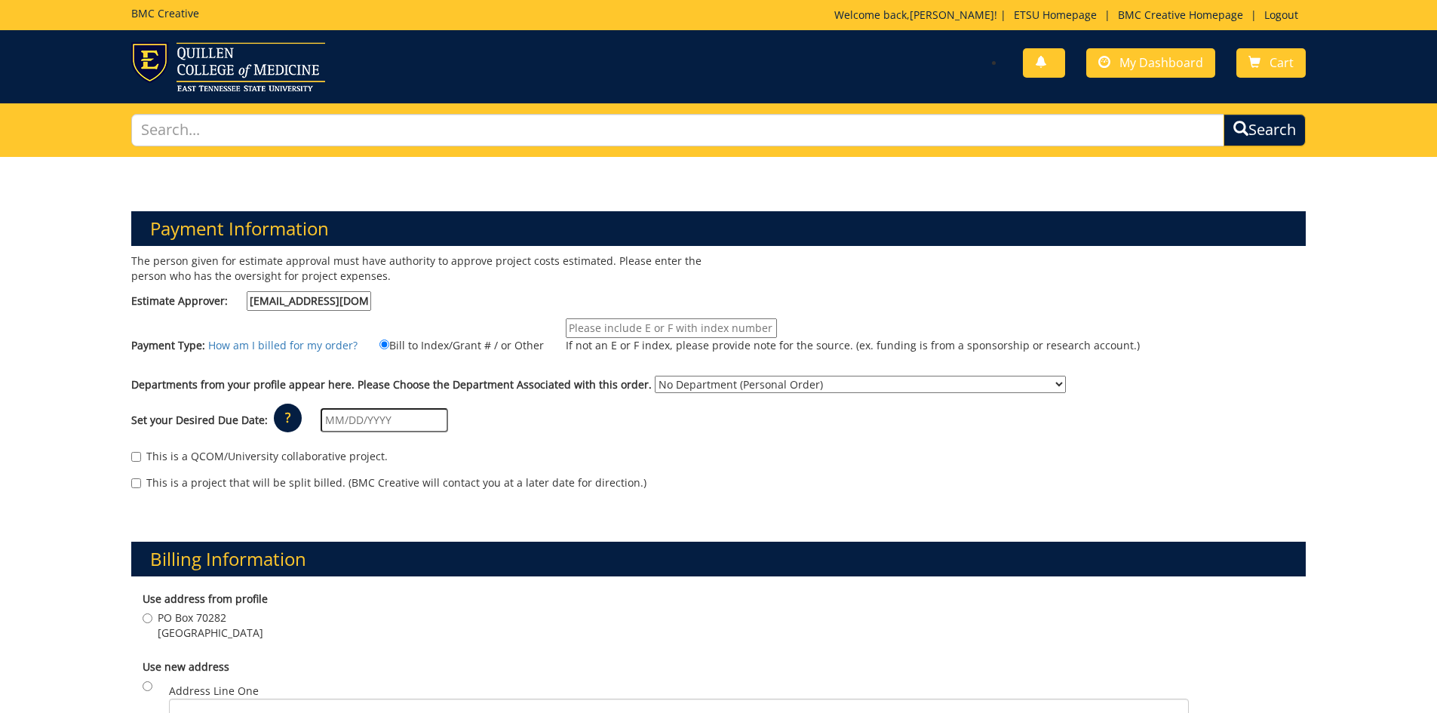
click at [647, 329] on input "If not an E or F index, please provide note for the source. (ex. funding is fro…" at bounding box center [671, 328] width 211 height 20
type input "e37000/ 10-75000-100000-100-74599-350-999-999-999"
click at [349, 428] on input "text" at bounding box center [384, 420] width 127 height 24
click at [403, 415] on input "text" at bounding box center [384, 420] width 127 height 24
click at [553, 447] on div "This is a QCOM/University collaborative project. This is a project that will be…" at bounding box center [719, 473] width 1198 height 64
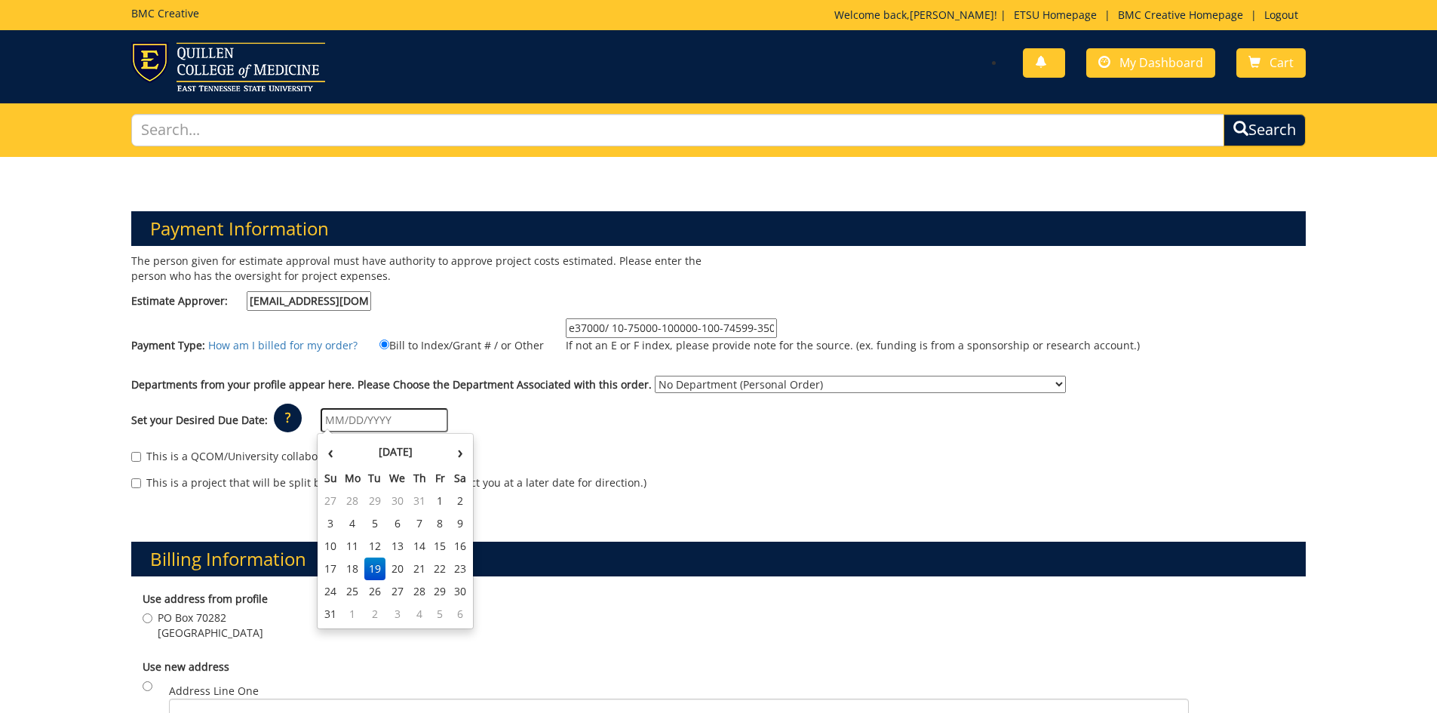
click at [336, 422] on input "text" at bounding box center [384, 420] width 127 height 24
click at [352, 598] on td "25" at bounding box center [353, 591] width 24 height 23
click at [396, 420] on input "08/25/2025" at bounding box center [384, 420] width 127 height 24
click at [462, 444] on th "›" at bounding box center [460, 452] width 20 height 30
click at [361, 502] on td "1" at bounding box center [353, 501] width 24 height 23
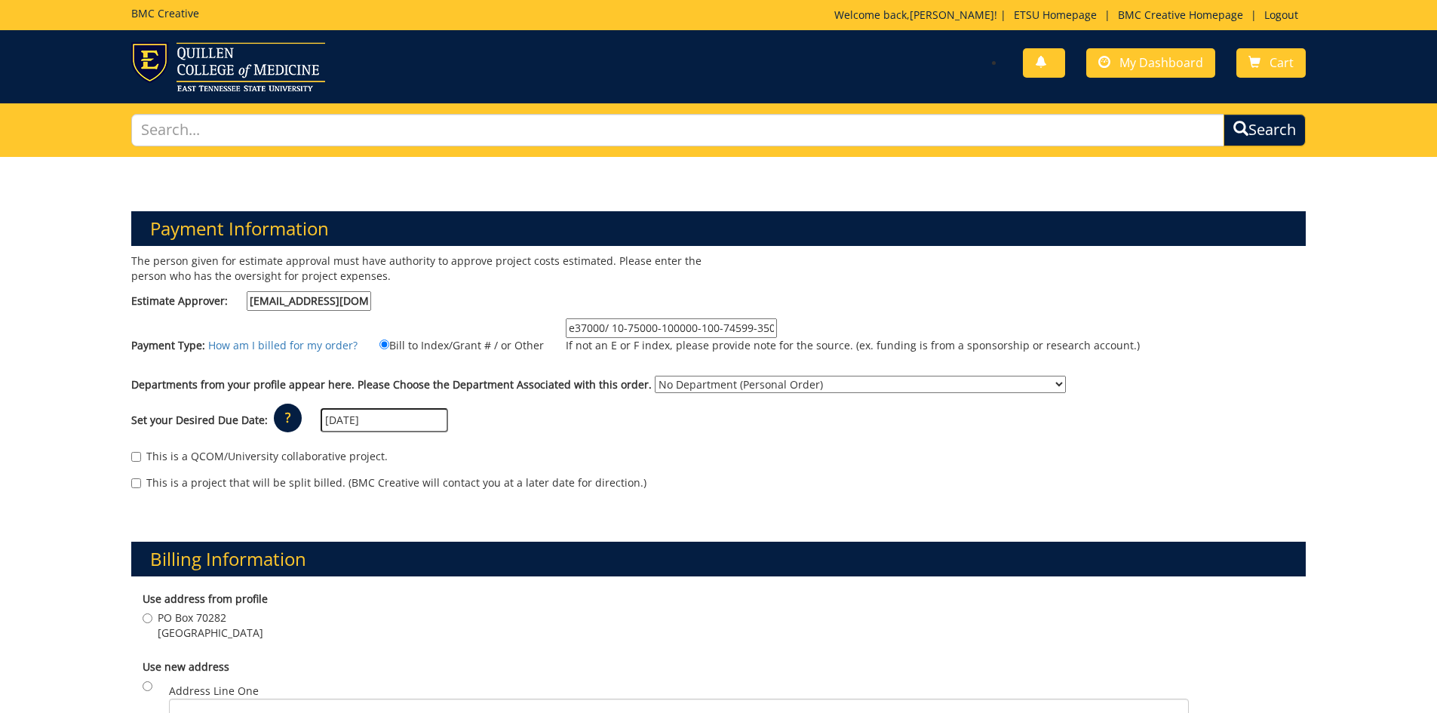
click at [392, 410] on input "09/01/2025" at bounding box center [384, 420] width 127 height 24
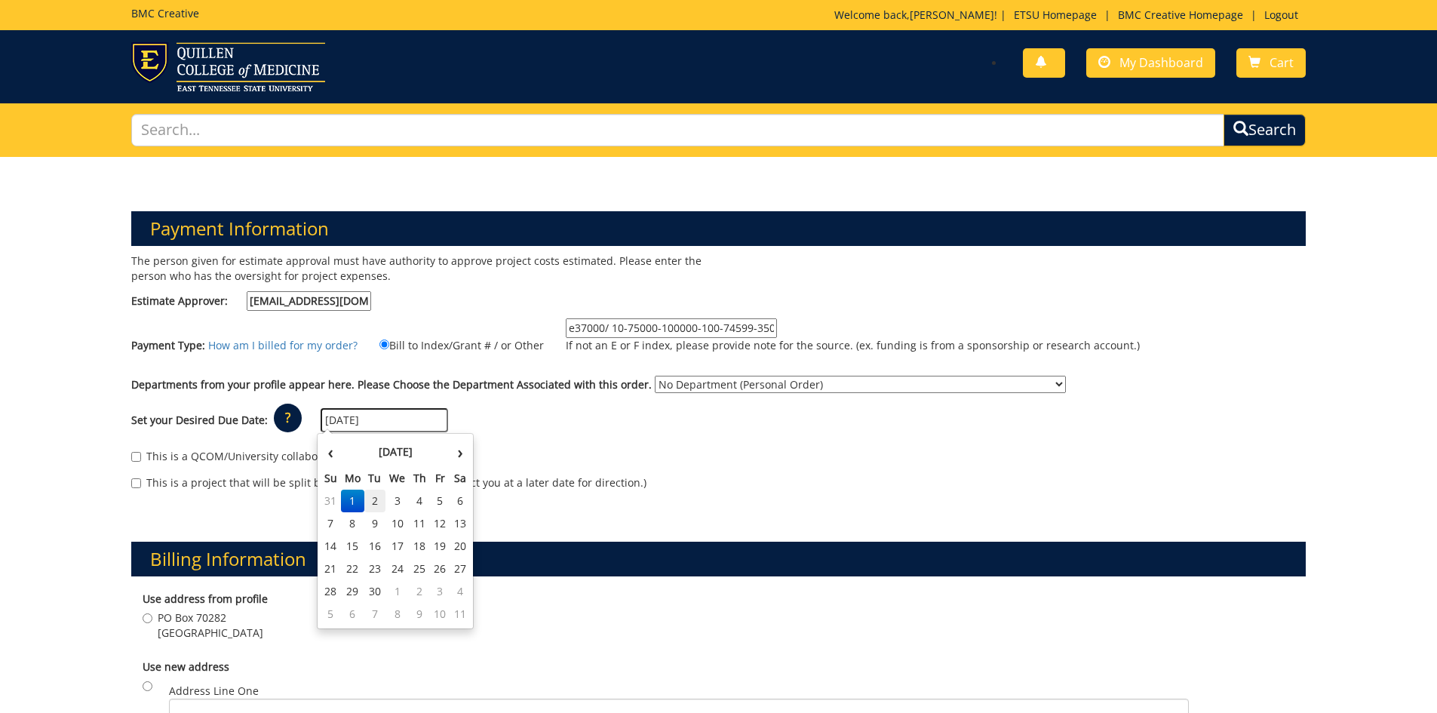
click at [375, 496] on td "2" at bounding box center [374, 501] width 21 height 23
type input "[DATE]"
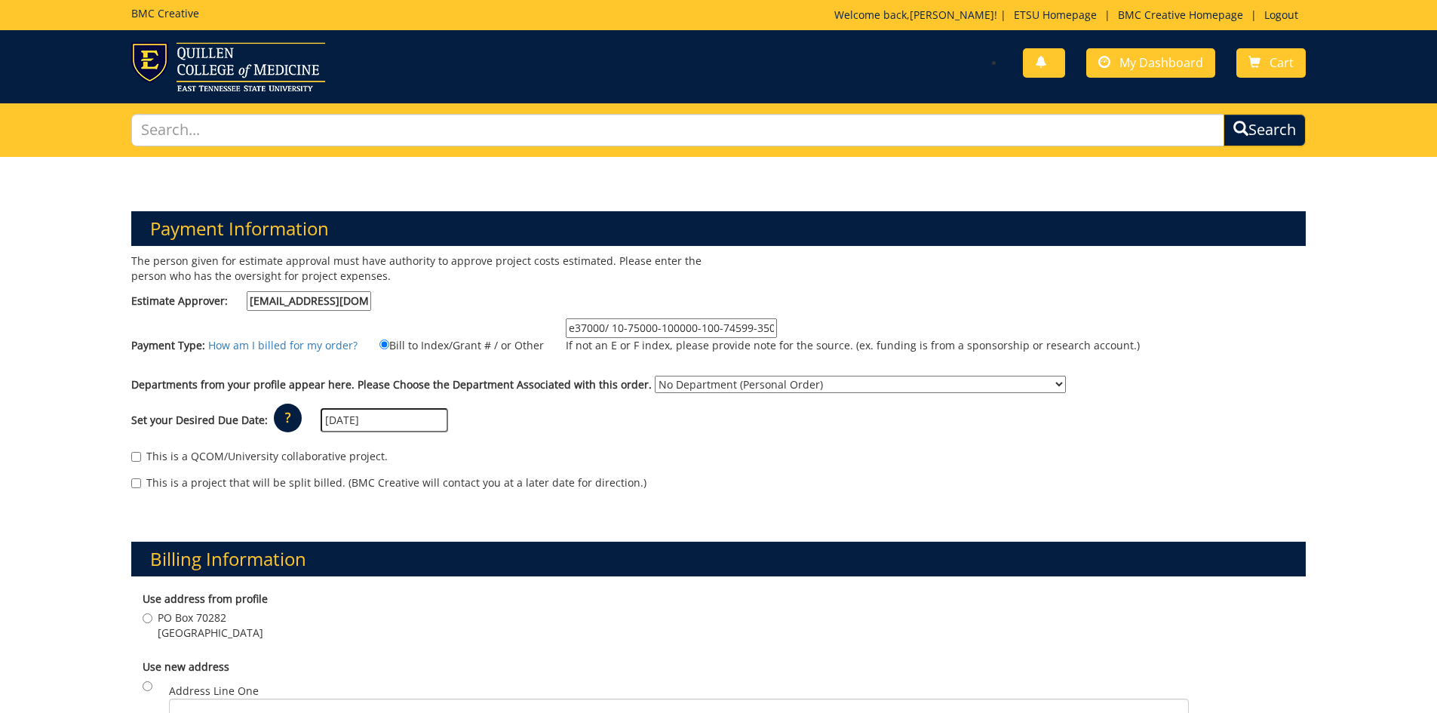
scroll to position [226, 0]
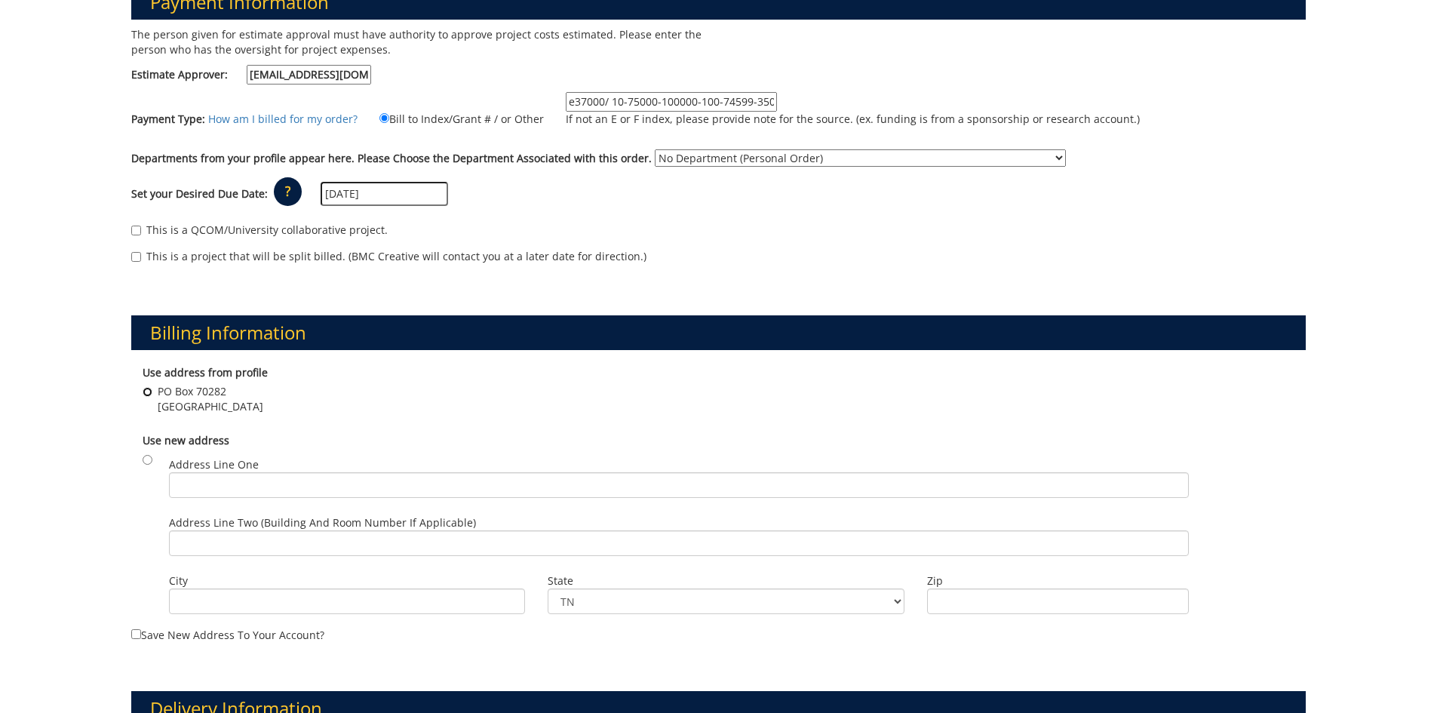
click at [148, 389] on input "PO Box 70282 Johnson City , TN 37614" at bounding box center [148, 392] width 10 height 10
radio input "true"
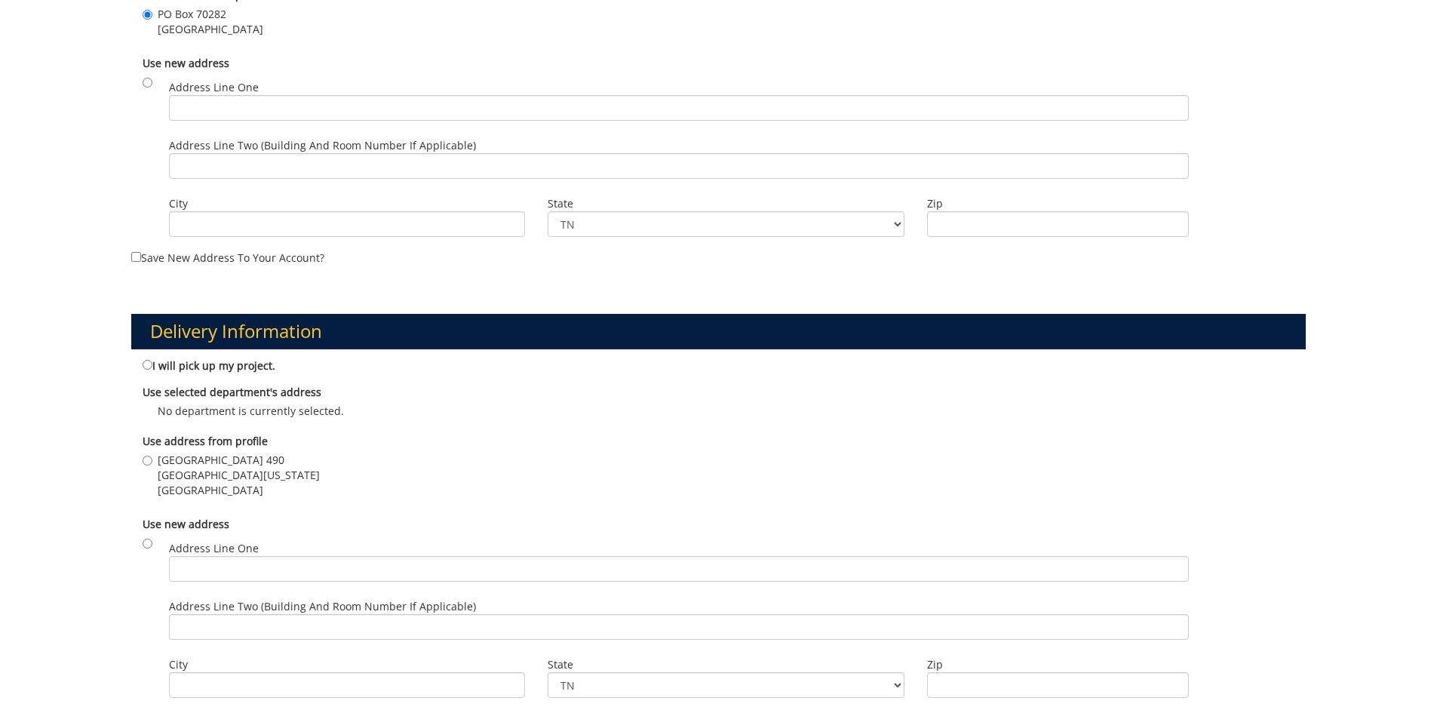
click at [152, 459] on label "Lamb Hall Room 490 East Tennessee State University Johnson City , TN 37614" at bounding box center [231, 475] width 177 height 45
click at [152, 459] on input "Lamb Hall Room 490 East Tennessee State University Johnson City , TN 37614" at bounding box center [148, 461] width 10 height 10
radio input "true"
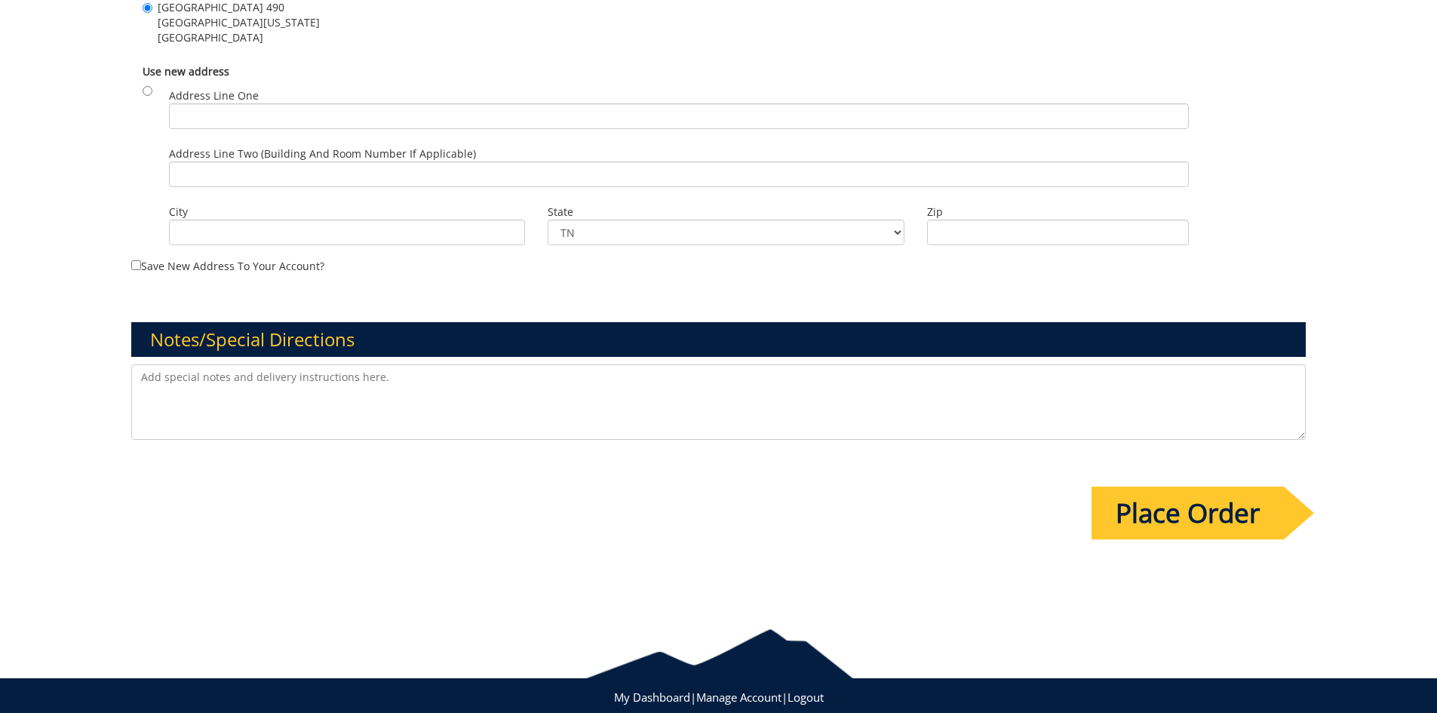
click at [999, 412] on textarea at bounding box center [718, 401] width 1175 height 75
click at [356, 403] on textarea "This is a reorder of" at bounding box center [718, 401] width 1175 height 75
paste textarea "# 230980-A."
click at [361, 401] on textarea "This is a reorder of # 230980-A." at bounding box center [718, 401] width 1175 height 75
type textarea "This is a reorder of # 230980-A."
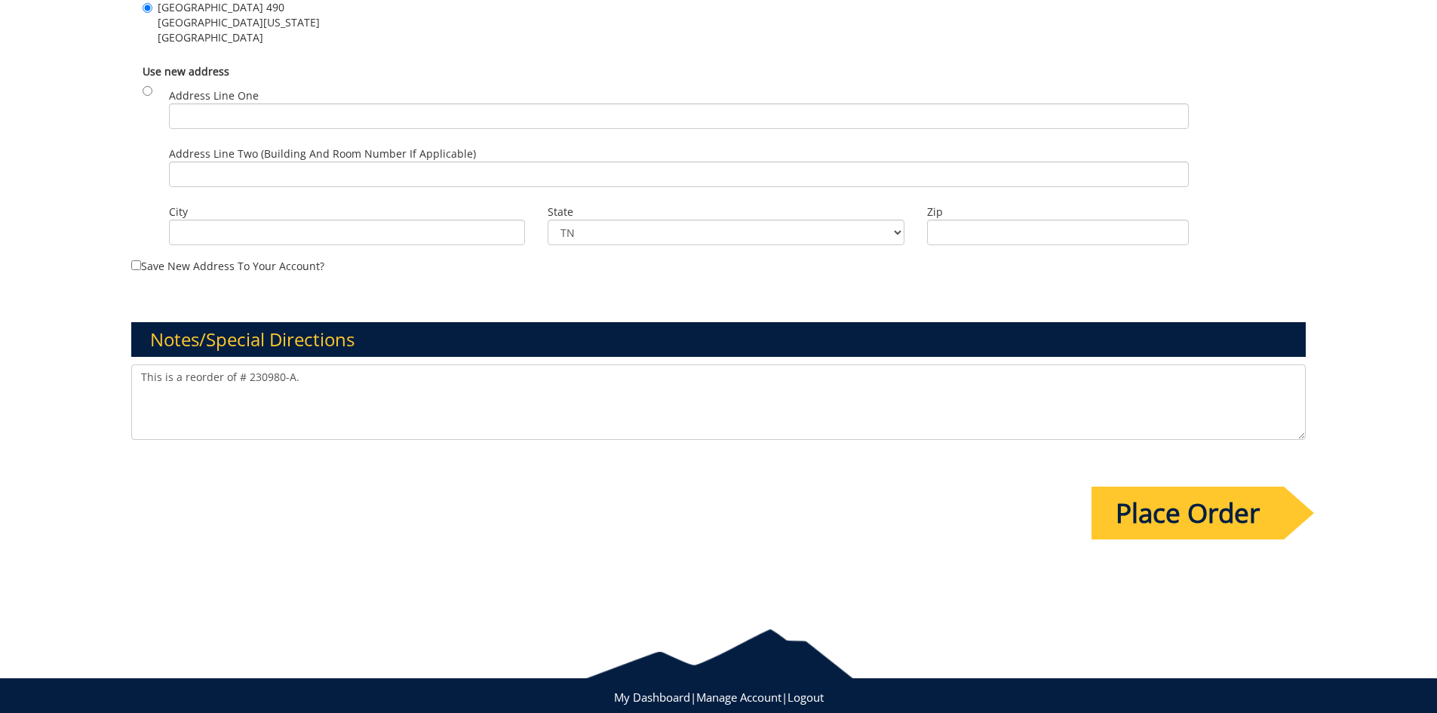
click at [1169, 518] on input "Place Order" at bounding box center [1188, 513] width 192 height 53
